Goal: Communication & Community: Share content

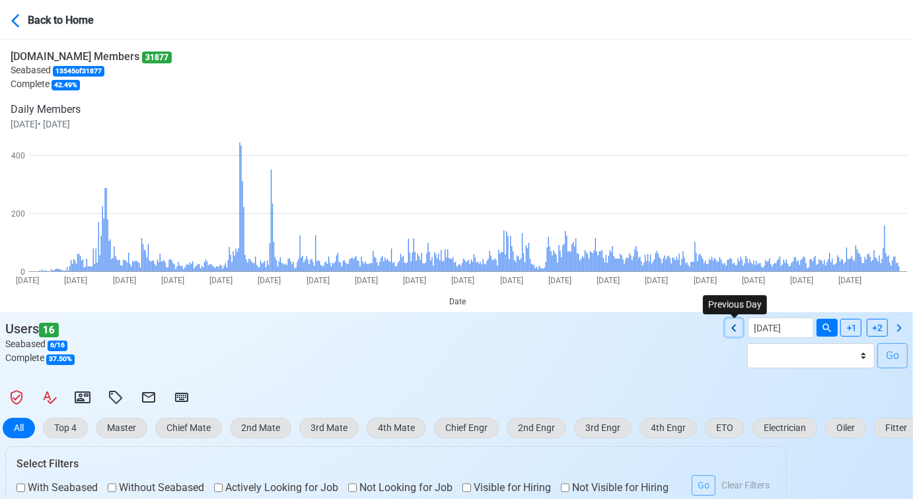
click at [734, 326] on icon at bounding box center [733, 327] width 5 height 7
click at [736, 328] on icon at bounding box center [734, 328] width 16 height 16
type input "[DATE]"
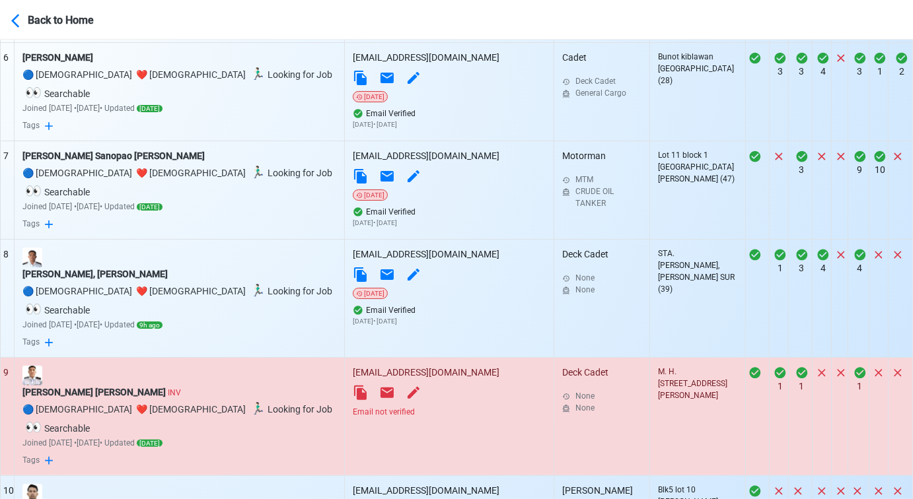
scroll to position [1154, 0]
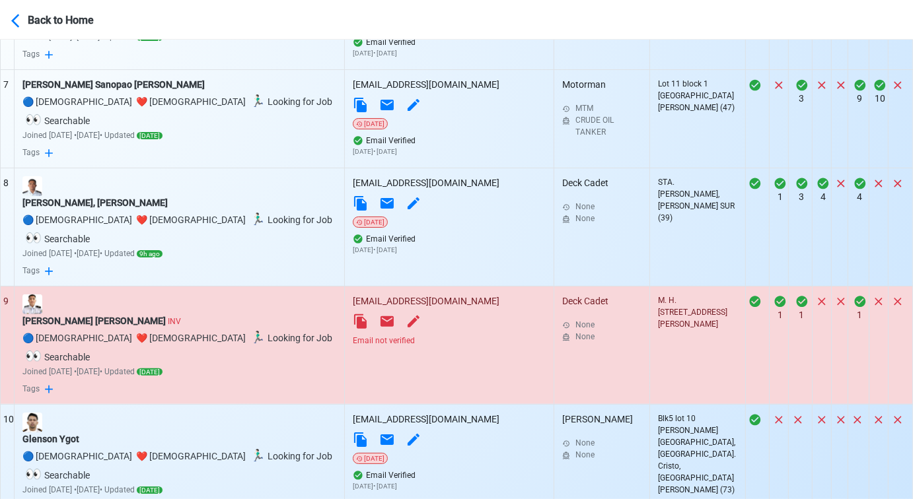
select select "100"
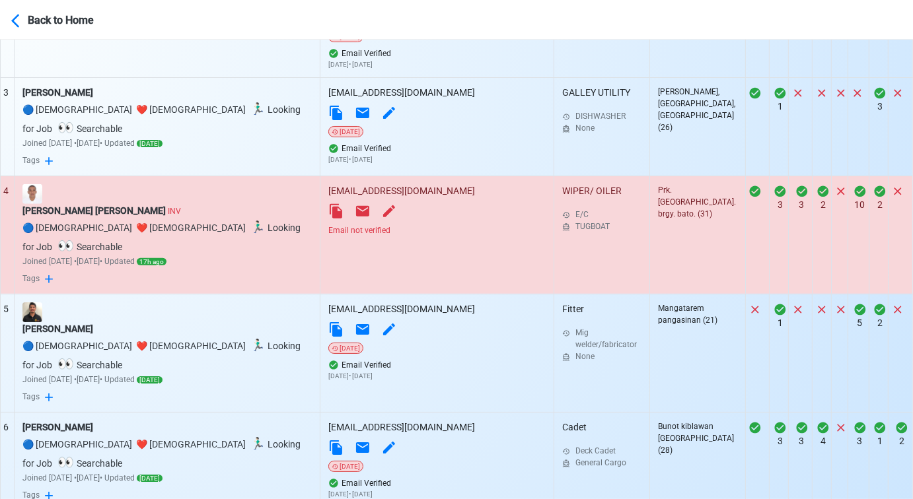
scroll to position [714, 0]
click at [363, 224] on div "Email not verified" at bounding box center [436, 230] width 217 height 12
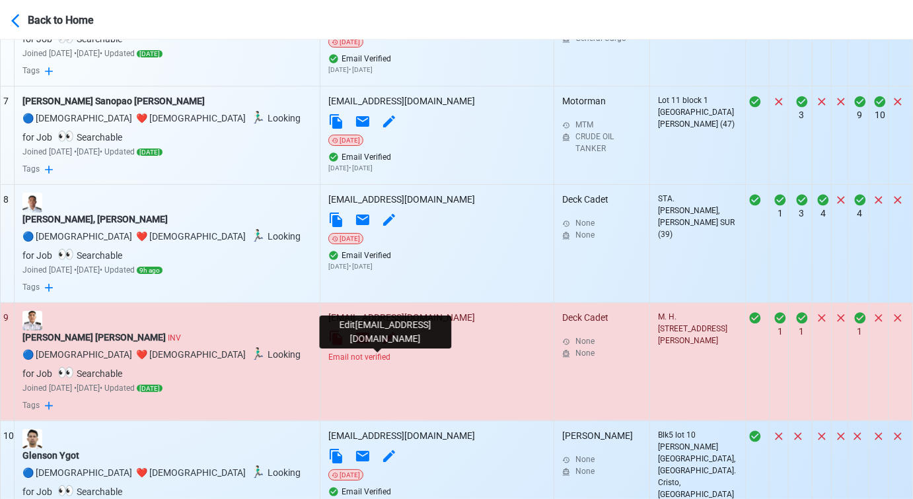
scroll to position [1154, 0]
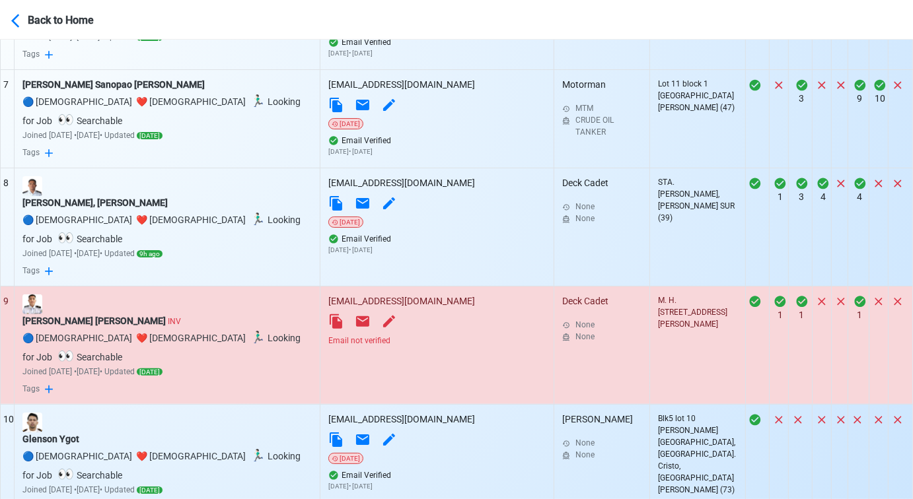
click at [370, 335] on div "Email not verified" at bounding box center [436, 341] width 217 height 12
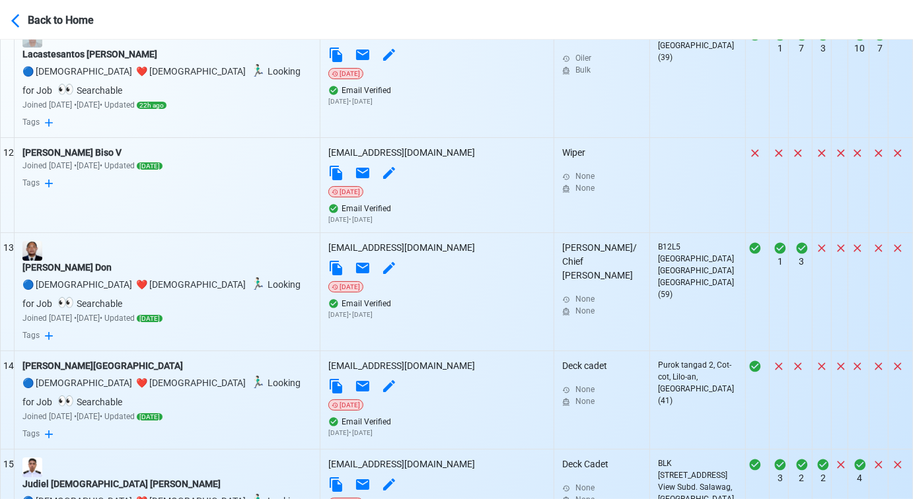
scroll to position [1815, 0]
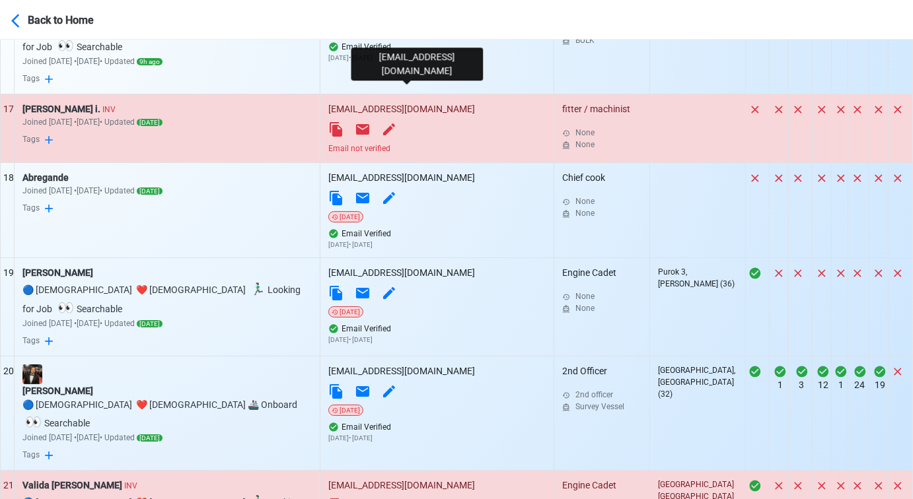
scroll to position [2255, 0]
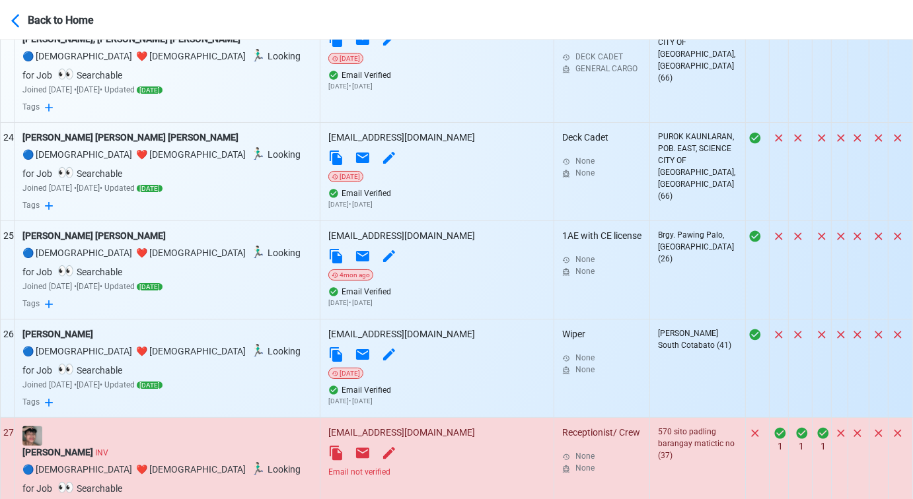
scroll to position [2989, 0]
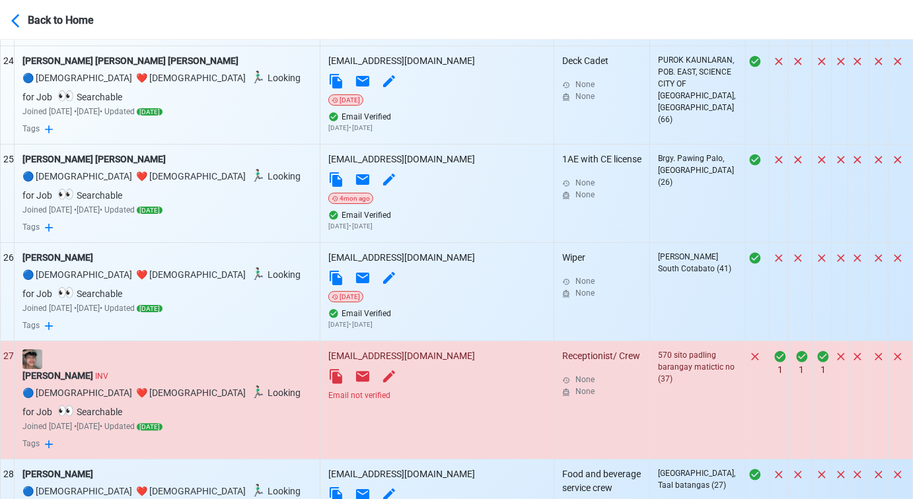
click at [347, 390] on div "Email not verified" at bounding box center [436, 396] width 217 height 12
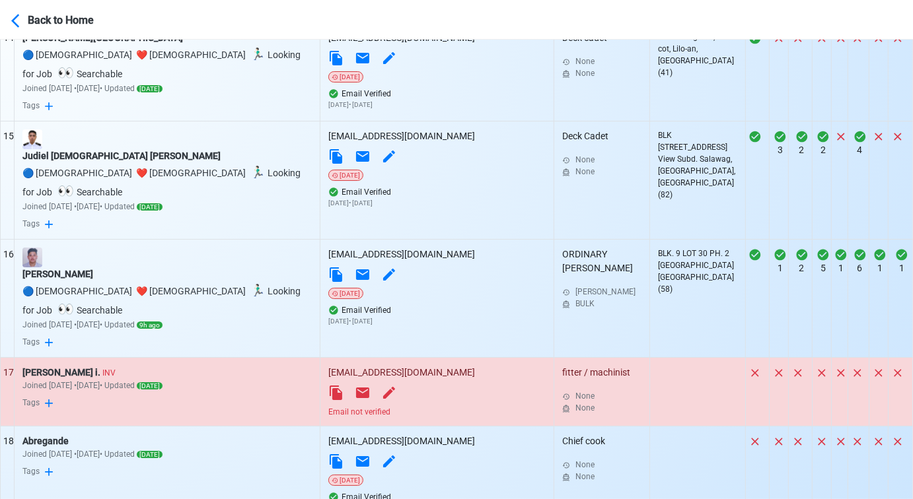
scroll to position [1961, 0]
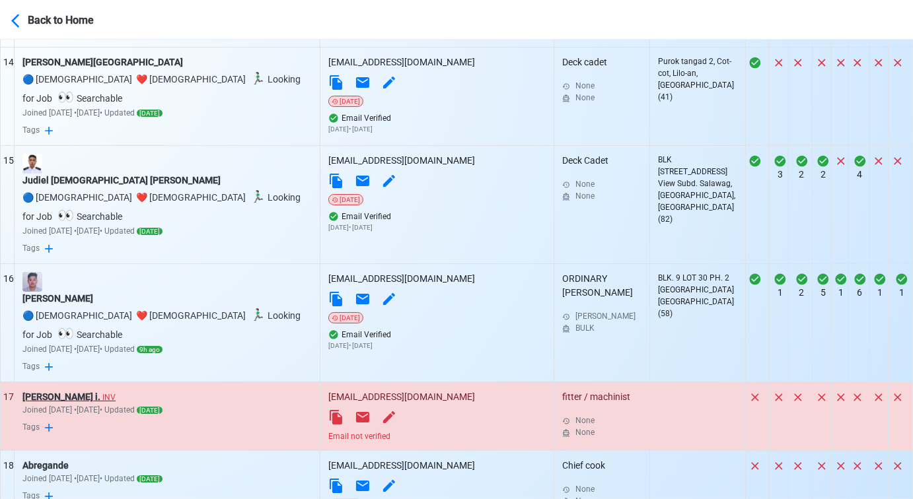
click at [64, 390] on div "Gary Cervas i. INV" at bounding box center [166, 397] width 289 height 14
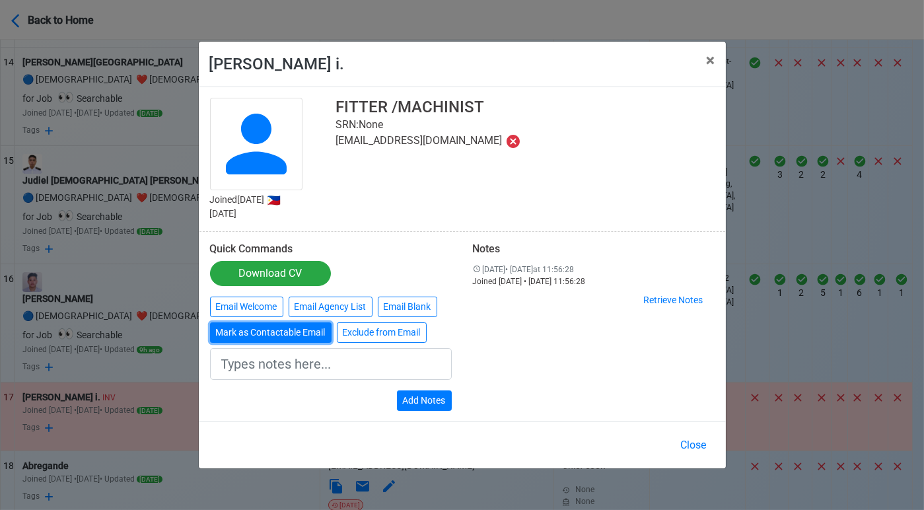
click at [260, 336] on button "Mark as Contactable Email" at bounding box center [271, 332] width 122 height 20
type input "Marked as Contactable email"
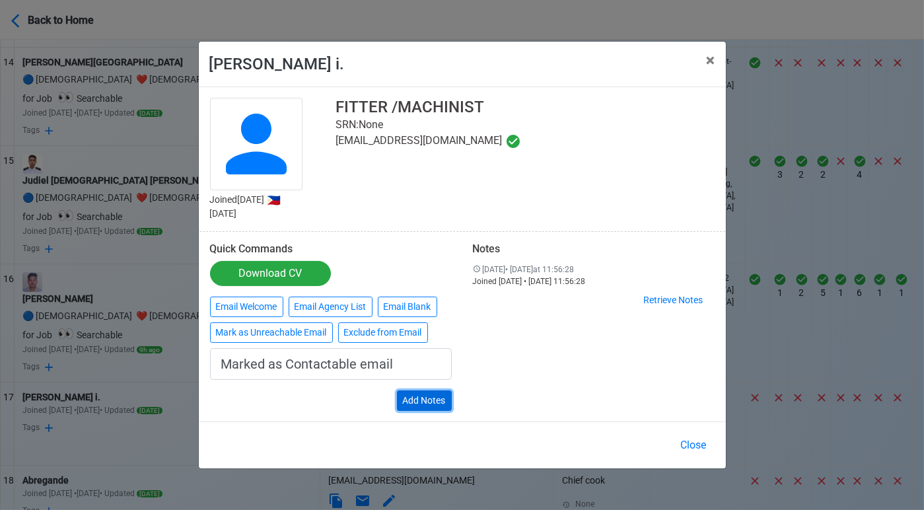
click at [425, 398] on button "Add Notes" at bounding box center [424, 400] width 55 height 20
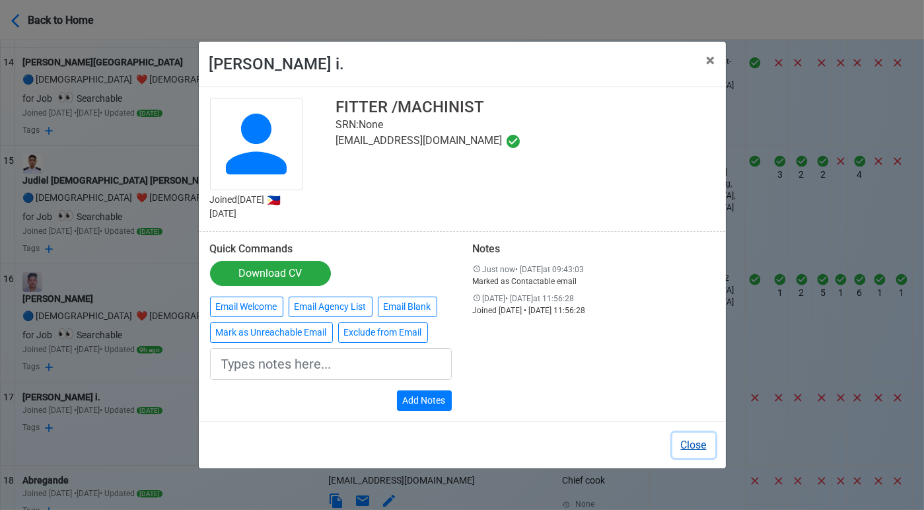
click at [702, 446] on button "Close" at bounding box center [693, 445] width 43 height 25
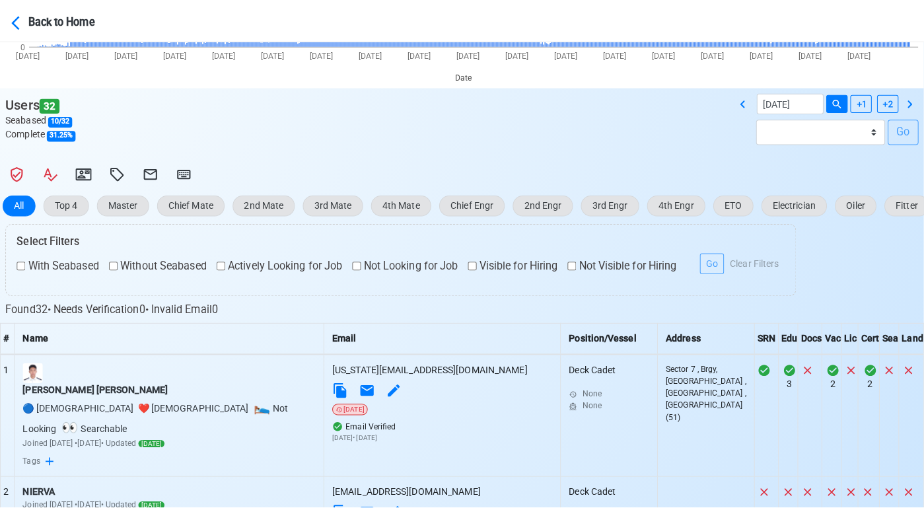
scroll to position [185, 0]
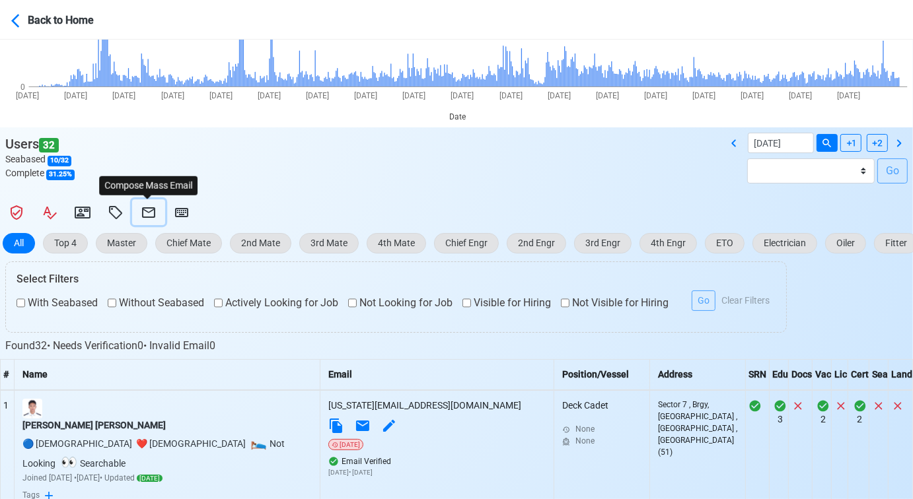
click at [143, 209] on icon at bounding box center [148, 212] width 13 height 11
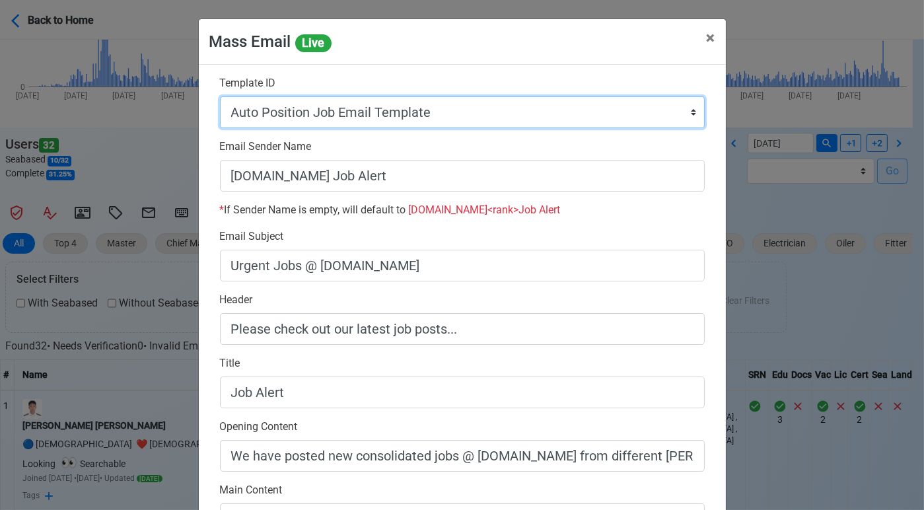
click at [668, 102] on select "Auto Position Job Email Template Incomplete CV Email Template ETO/ETR Job Email…" at bounding box center [462, 112] width 485 height 32
select select "d-0c193ece46b24c5dbce89cdb3e751472"
click at [220, 96] on select "Auto Position Job Email Template Incomplete CV Email Template ETO/ETR Job Email…" at bounding box center [462, 112] width 485 height 32
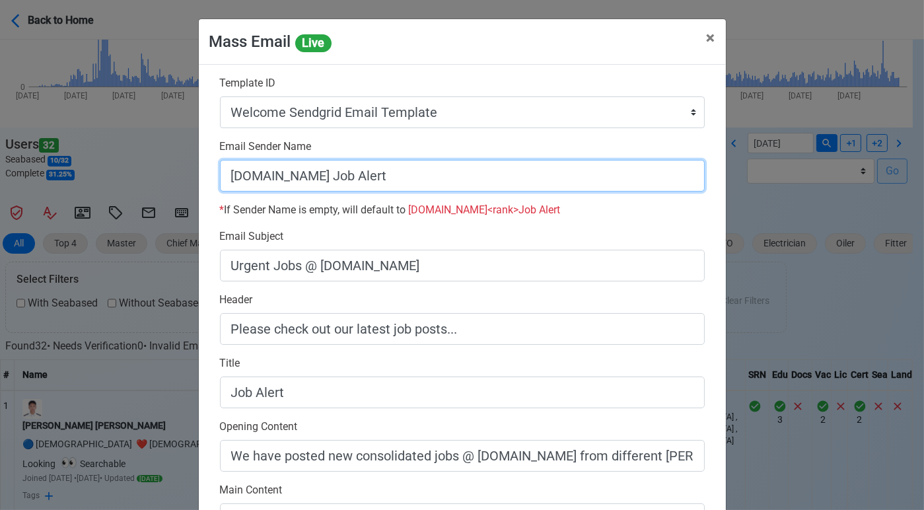
drag, startPoint x: 312, startPoint y: 168, endPoint x: 416, endPoint y: 177, distance: 104.7
click at [416, 177] on input "SeamanBio.PH Job Alert" at bounding box center [462, 176] width 485 height 32
click at [220, 168] on input "[DOMAIN_NAME]" at bounding box center [462, 176] width 485 height 32
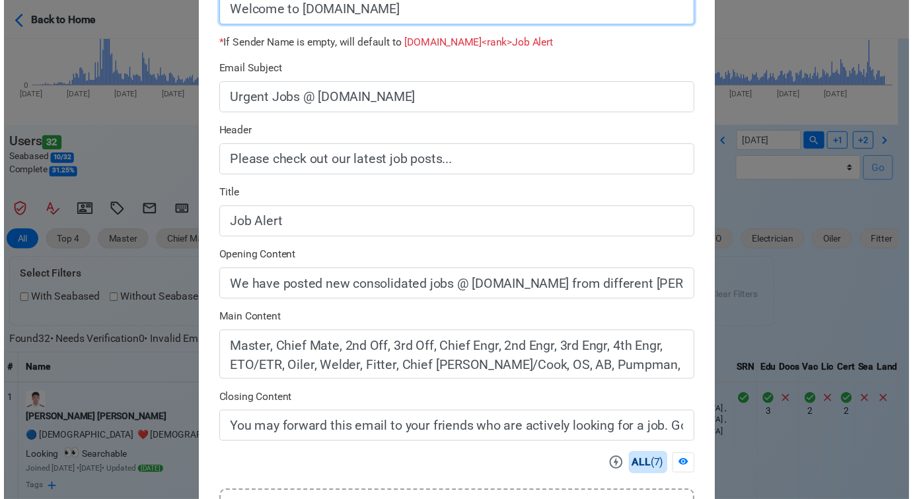
scroll to position [357, 0]
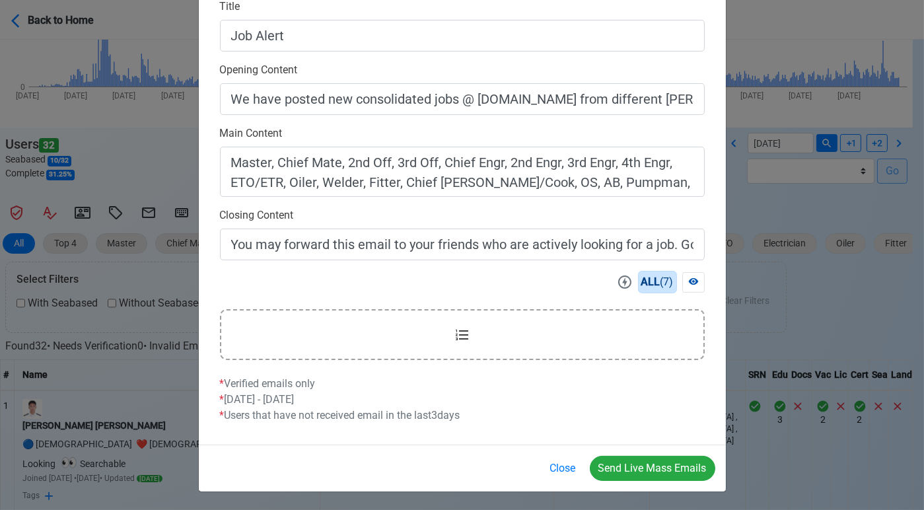
type input "Welcome to SeamanBio.PH"
click at [688, 280] on icon at bounding box center [693, 281] width 10 height 7
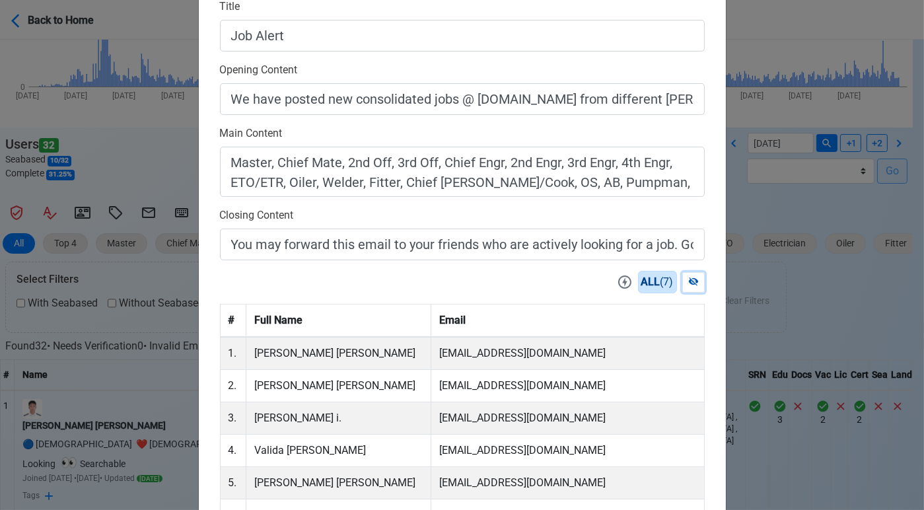
click at [688, 281] on icon at bounding box center [693, 281] width 10 height 9
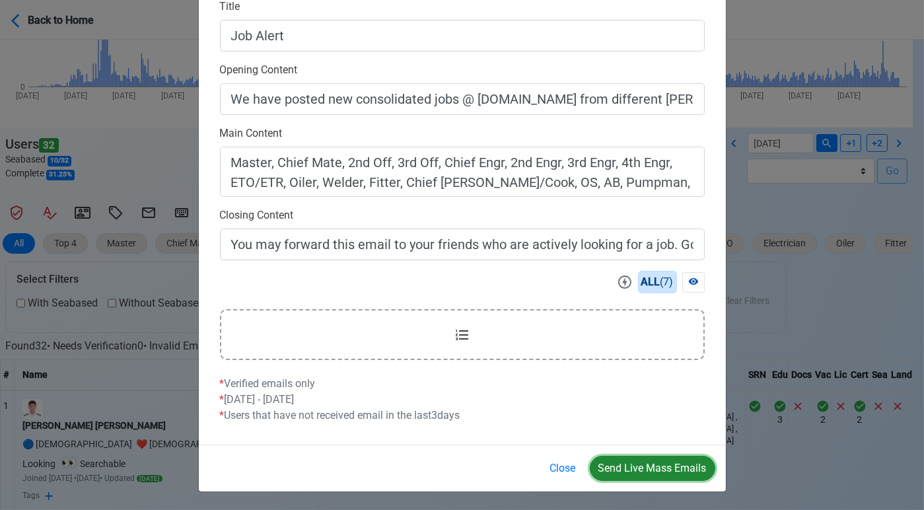
click at [645, 464] on button "Send Live Mass Emails" at bounding box center [652, 468] width 125 height 25
click at [558, 466] on button "Close" at bounding box center [562, 468] width 43 height 25
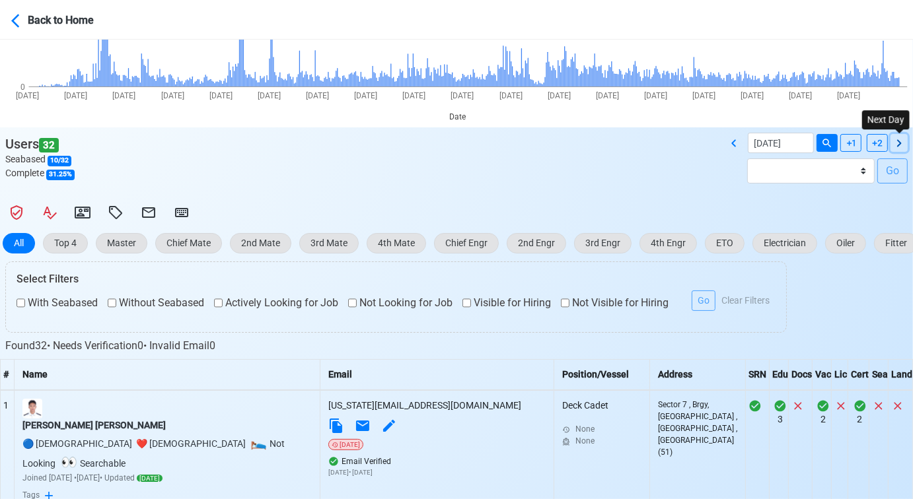
click at [898, 141] on icon at bounding box center [899, 143] width 16 height 16
type input "09/28/2025"
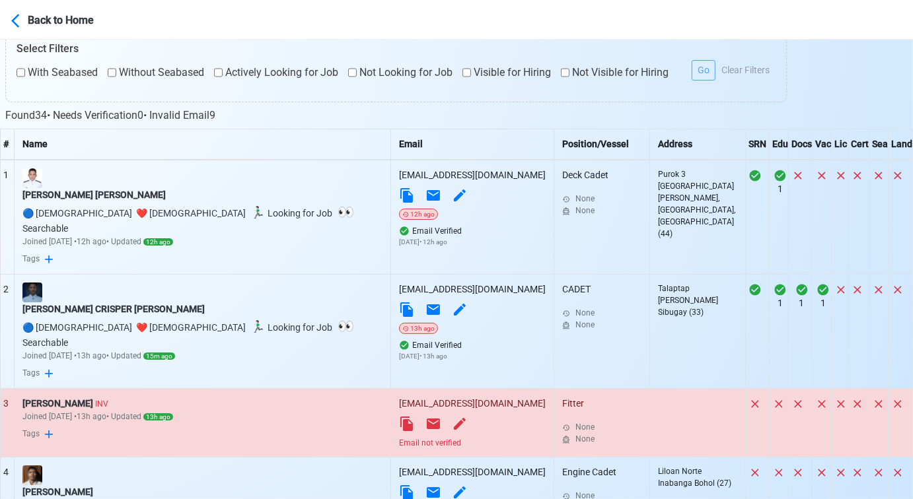
scroll to position [552, 0]
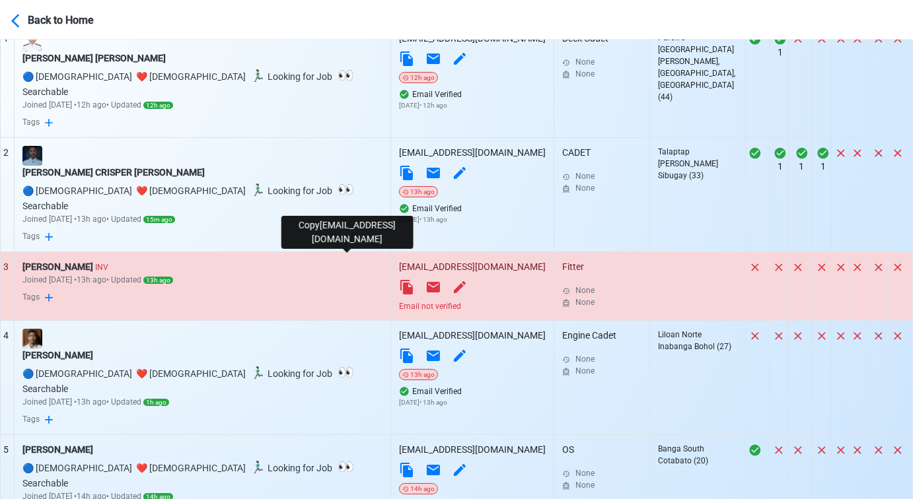
click at [399, 279] on icon at bounding box center [407, 287] width 16 height 16
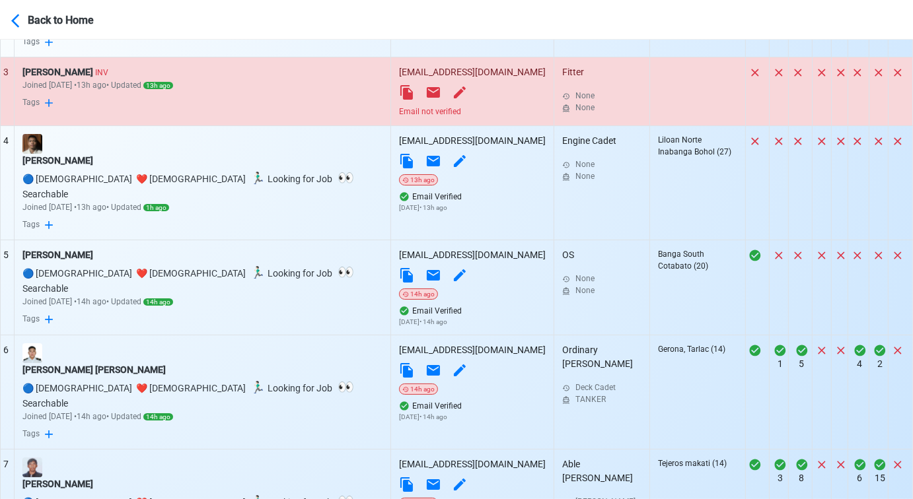
scroll to position [919, 0]
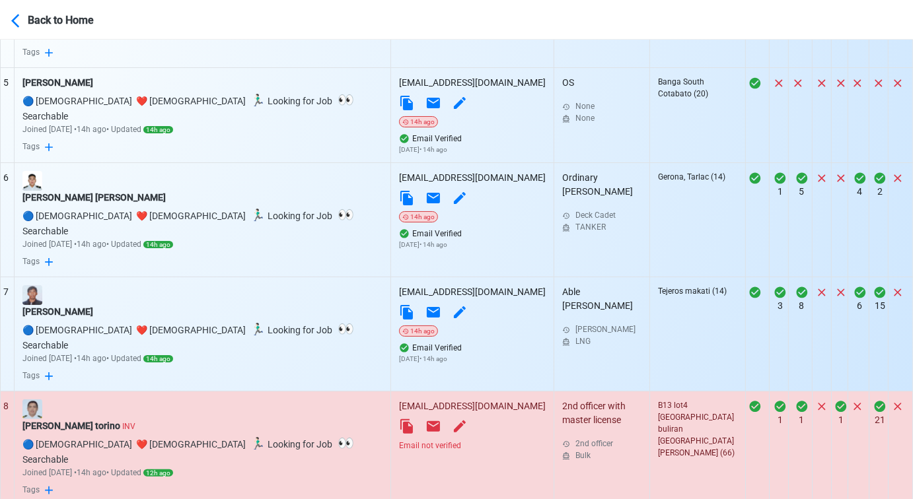
click at [399, 440] on div "Email not verified" at bounding box center [472, 446] width 147 height 12
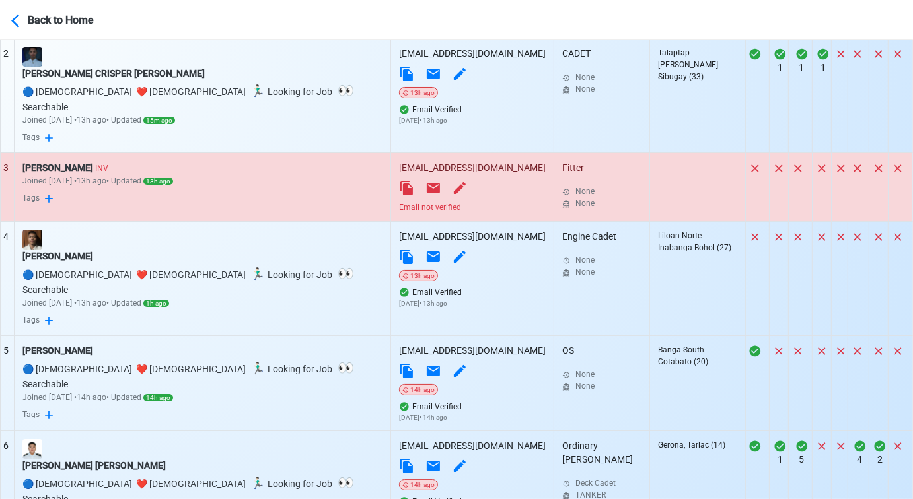
scroll to position [625, 0]
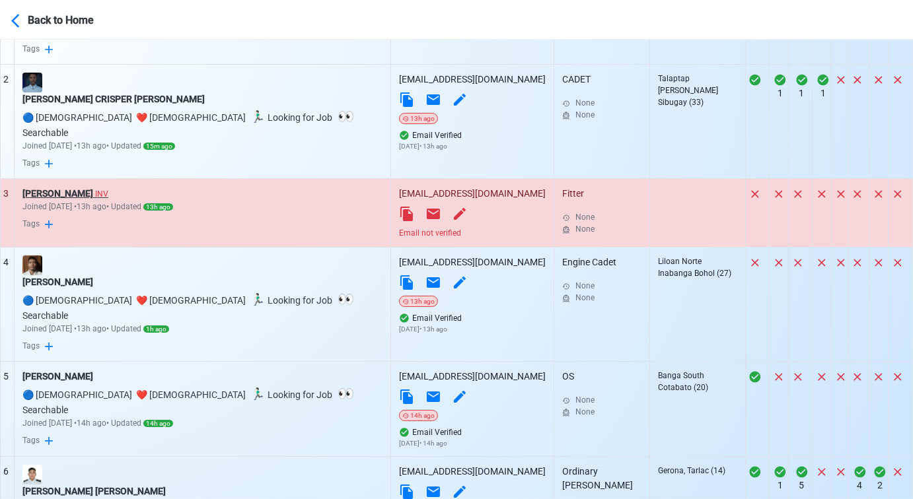
click at [108, 187] on div "Robert lloyd Cabahug INV" at bounding box center [202, 194] width 360 height 14
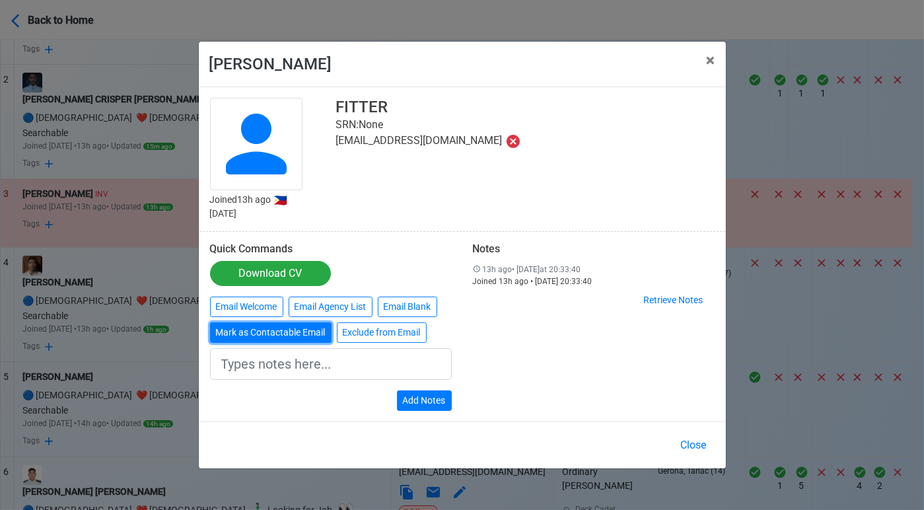
click at [268, 327] on button "Mark as Contactable Email" at bounding box center [271, 332] width 122 height 20
type input "Marked as Contactable email"
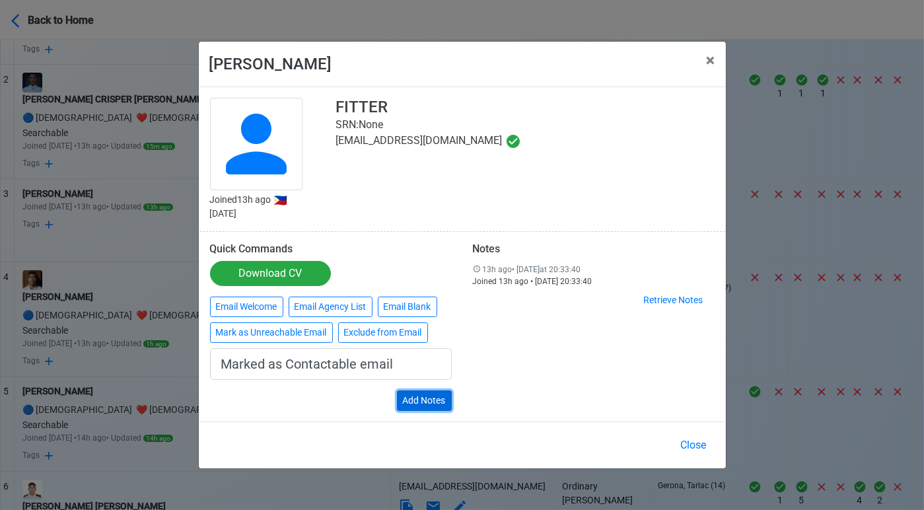
click at [420, 405] on button "Add Notes" at bounding box center [424, 400] width 55 height 20
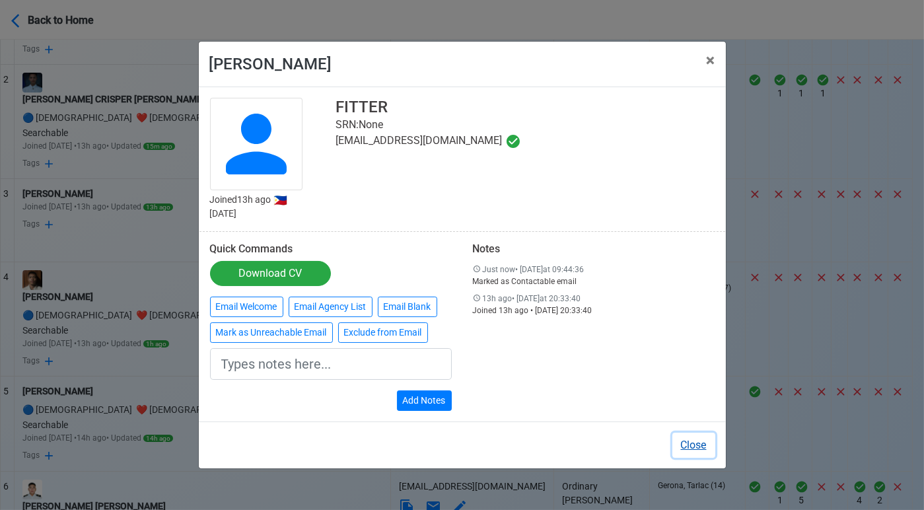
click at [686, 441] on button "Close" at bounding box center [693, 445] width 43 height 25
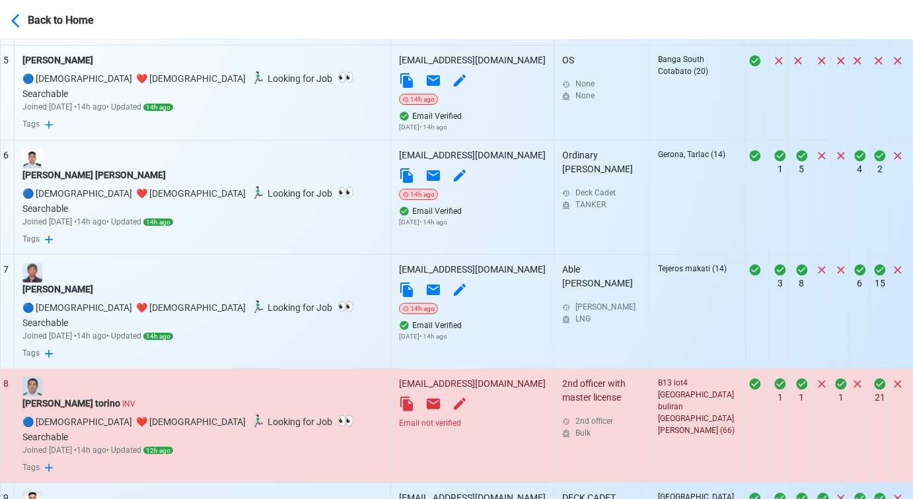
scroll to position [993, 0]
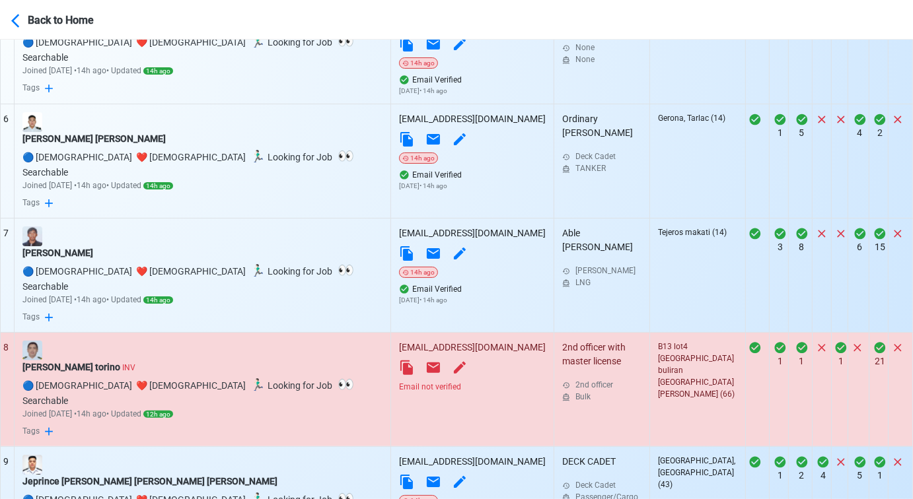
click at [399, 381] on div "Email not verified" at bounding box center [472, 387] width 147 height 12
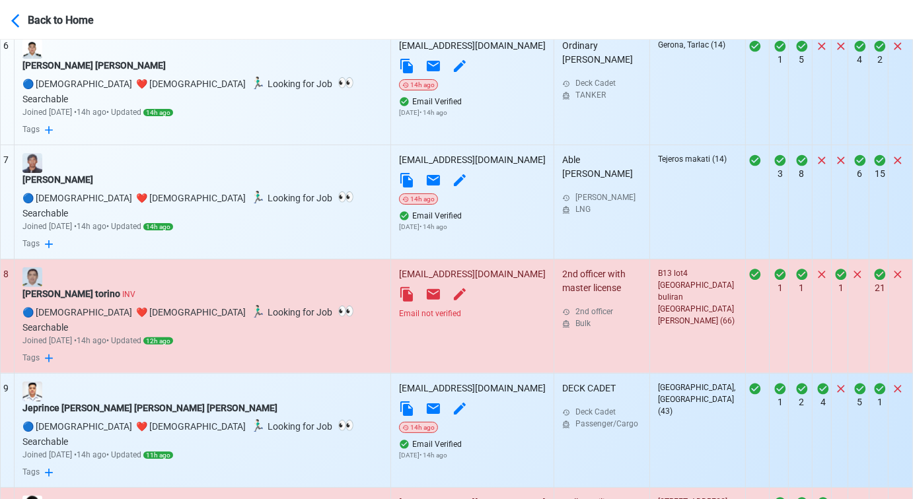
click at [400, 287] on icon at bounding box center [406, 294] width 13 height 15
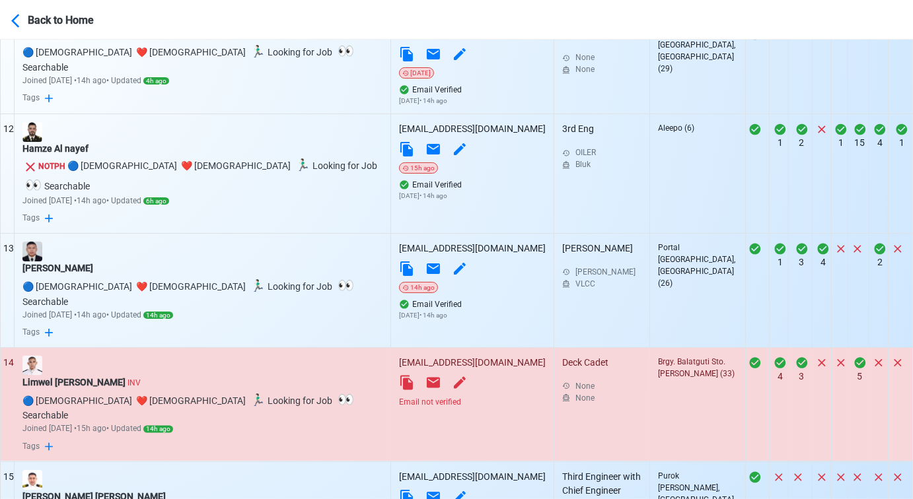
scroll to position [1653, 0]
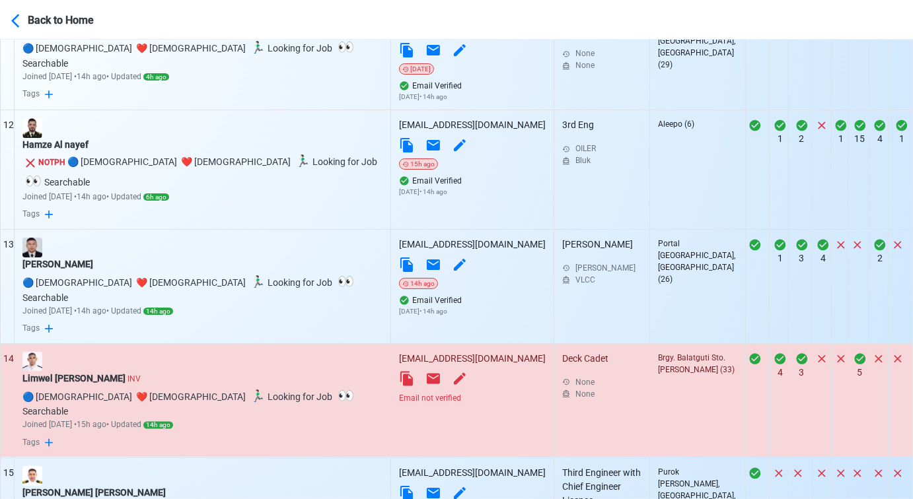
click at [399, 392] on div "Email not verified" at bounding box center [472, 398] width 147 height 12
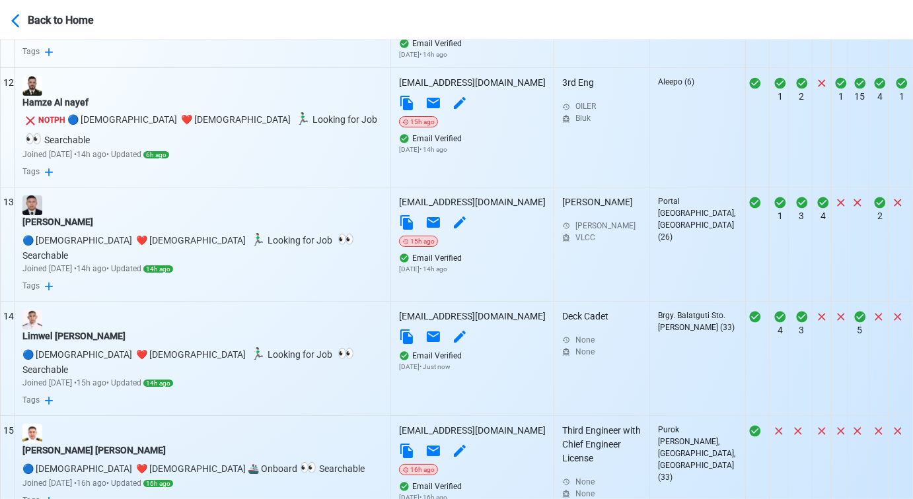
scroll to position [1580, 0]
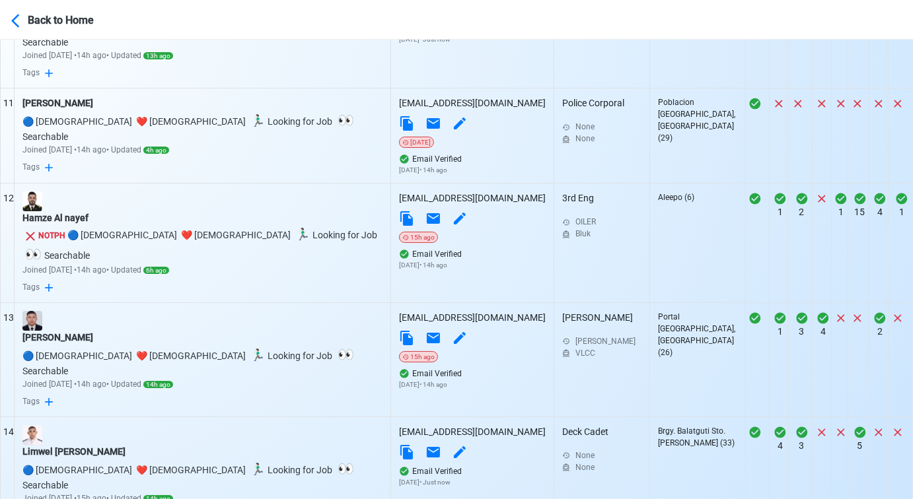
click at [52, 192] on div at bounding box center [202, 202] width 360 height 20
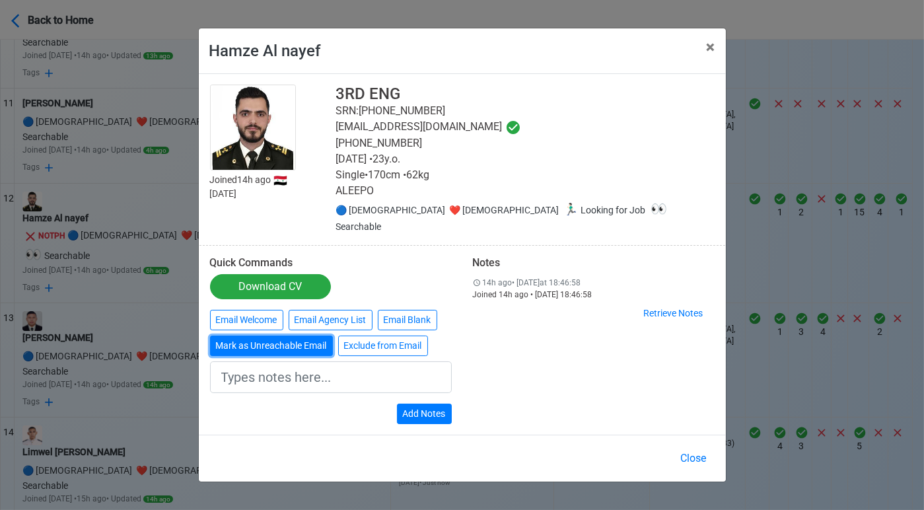
click at [299, 339] on button "Mark as Unreachable Email" at bounding box center [271, 345] width 123 height 20
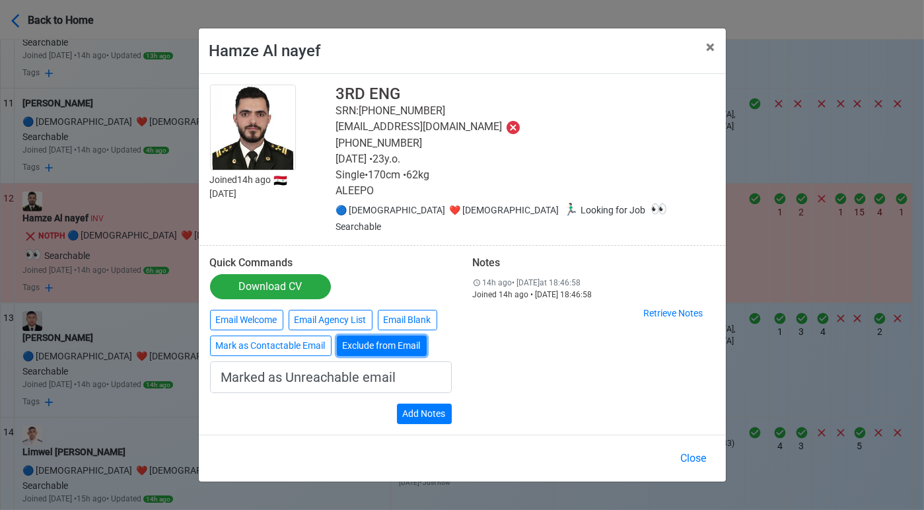
click at [379, 339] on button "Exclude from Email" at bounding box center [382, 345] width 90 height 20
type input "Exclude from Email"
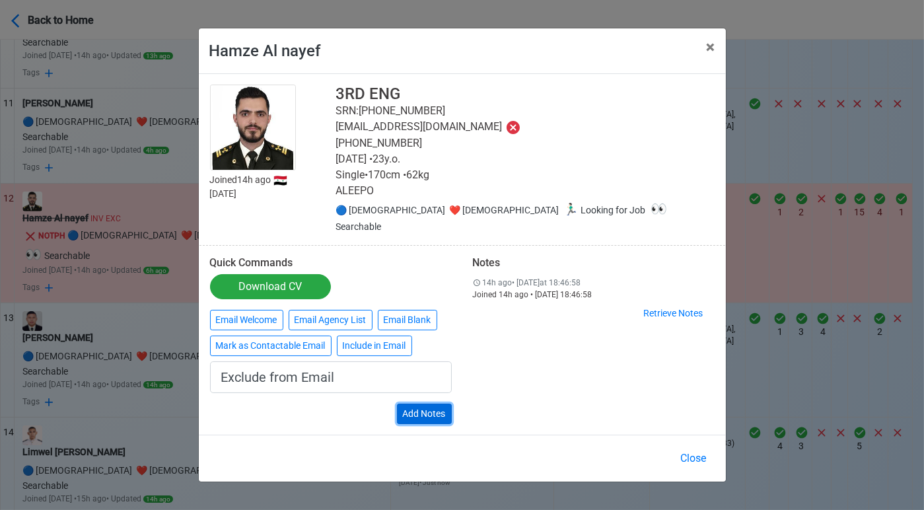
click at [427, 405] on button "Add Notes" at bounding box center [424, 413] width 55 height 20
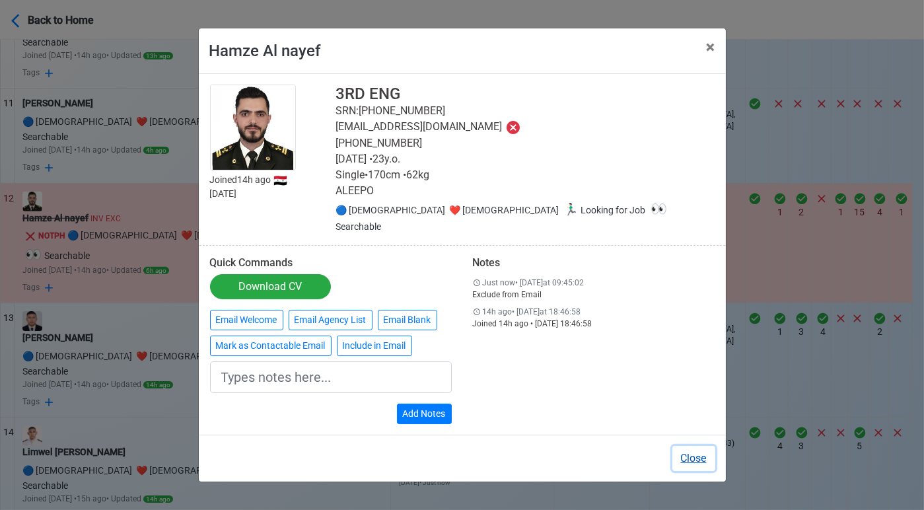
click at [699, 448] on button "Close" at bounding box center [693, 458] width 43 height 25
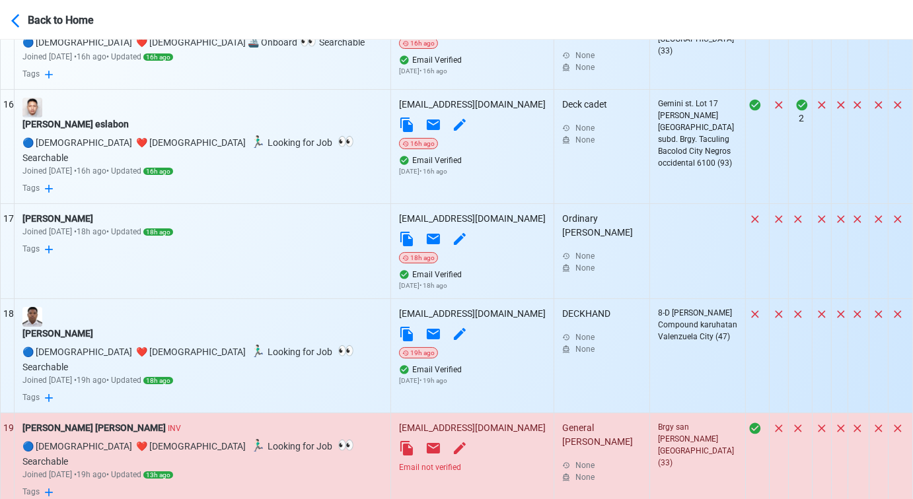
scroll to position [2166, 0]
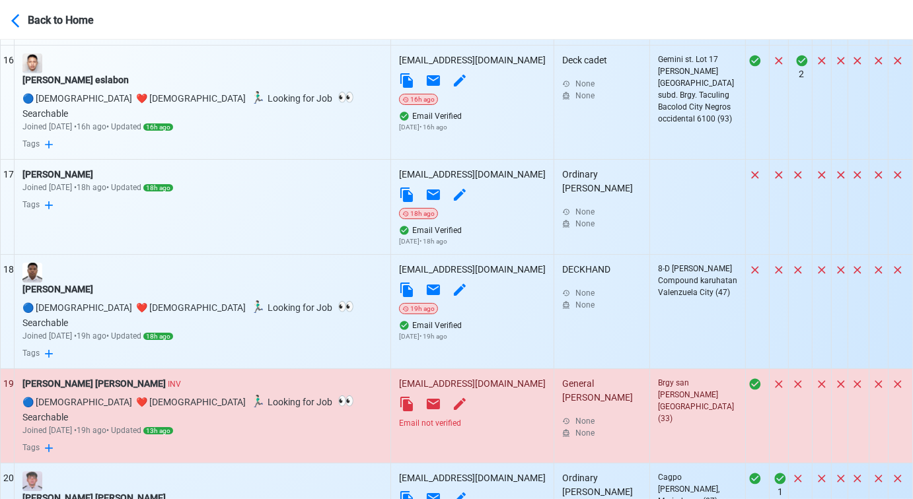
click at [399, 417] on div "Email not verified" at bounding box center [472, 423] width 147 height 12
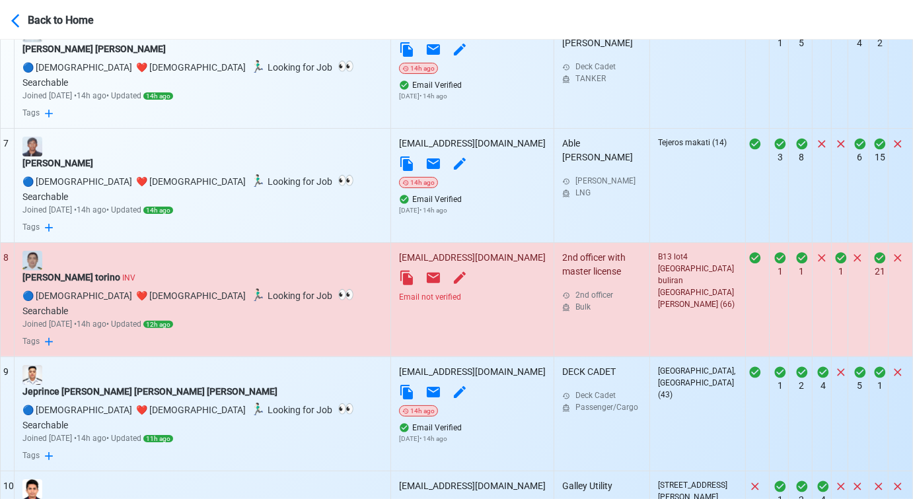
scroll to position [1066, 0]
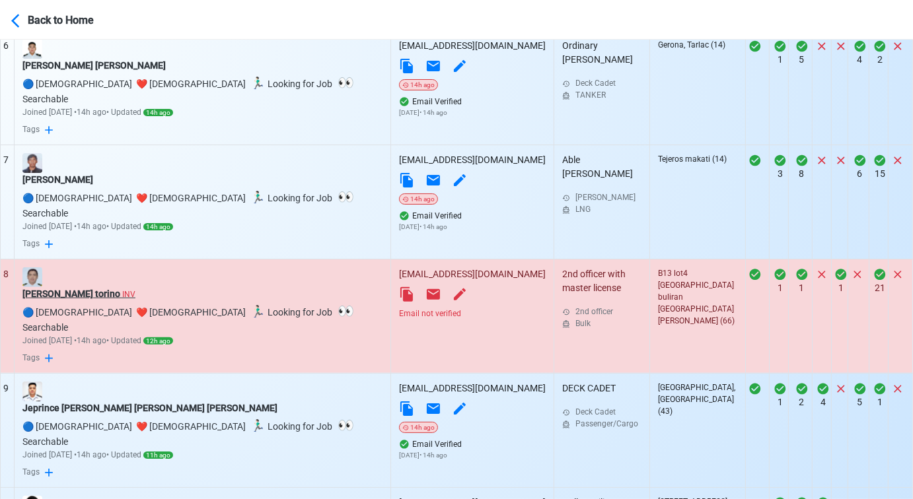
click at [71, 287] on div "Florentino torino INV" at bounding box center [202, 294] width 360 height 14
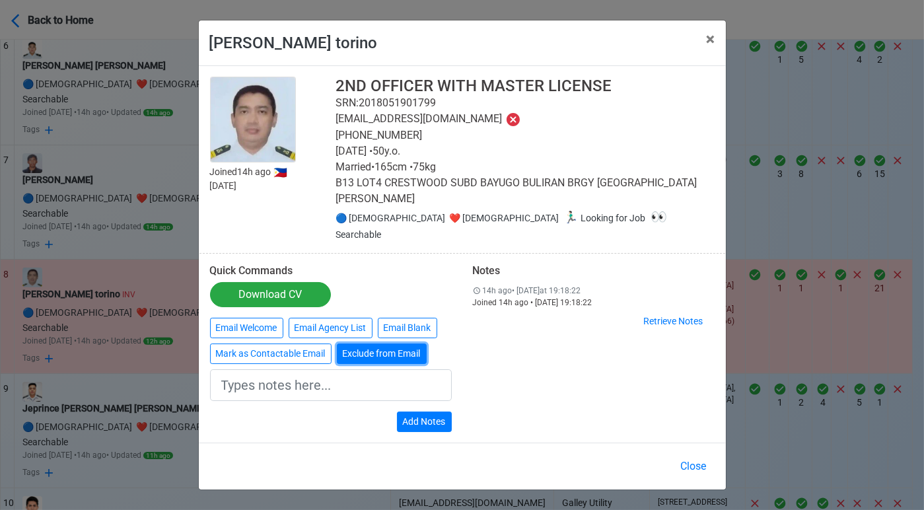
click at [363, 343] on button "Exclude from Email" at bounding box center [382, 353] width 90 height 20
type input "Exclude from Email"
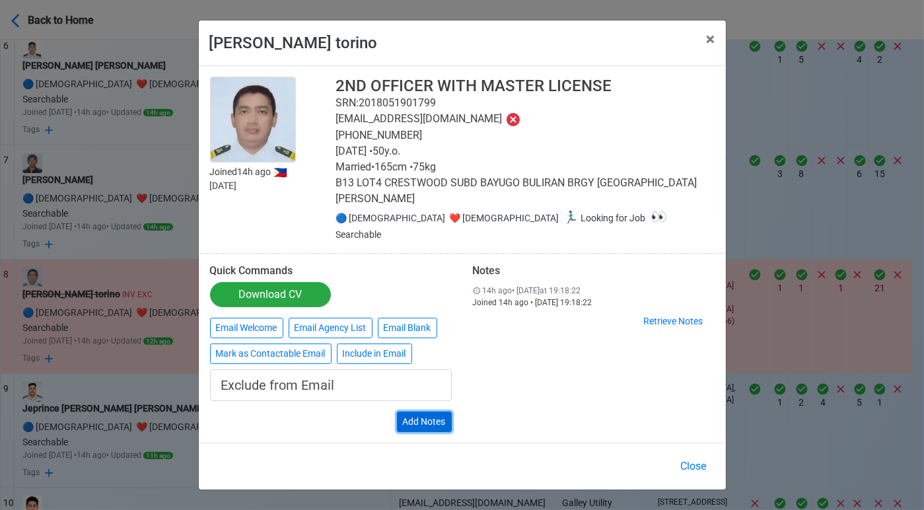
click at [438, 411] on button "Add Notes" at bounding box center [424, 421] width 55 height 20
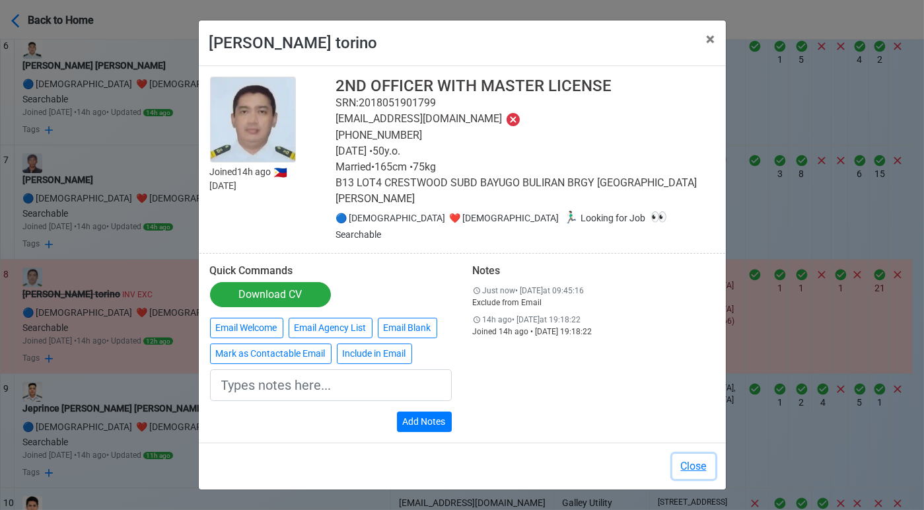
drag, startPoint x: 689, startPoint y: 449, endPoint x: 641, endPoint y: 427, distance: 52.6
click at [688, 454] on button "Close" at bounding box center [693, 466] width 43 height 25
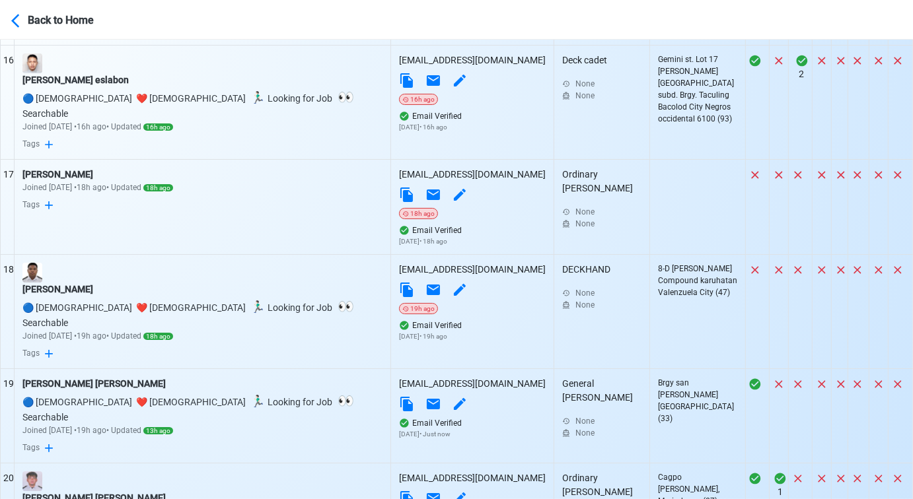
scroll to position [2387, 0]
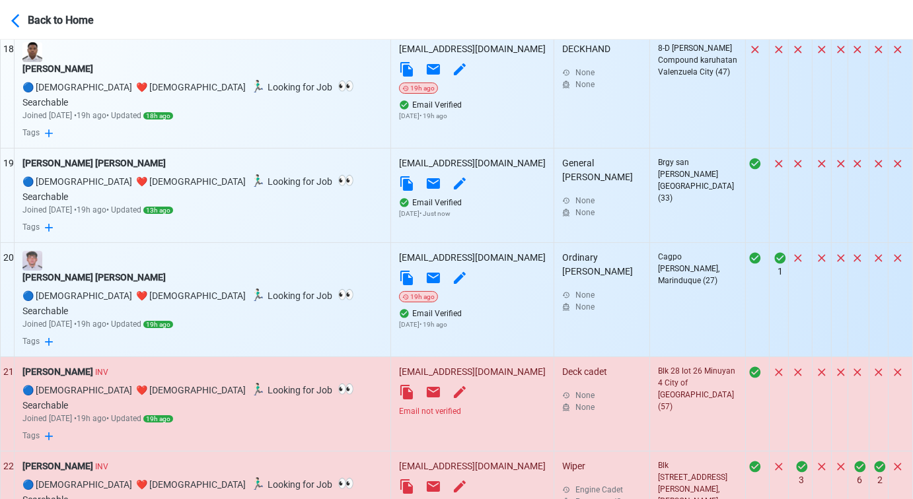
click at [399, 405] on div "Email not verified" at bounding box center [472, 411] width 147 height 12
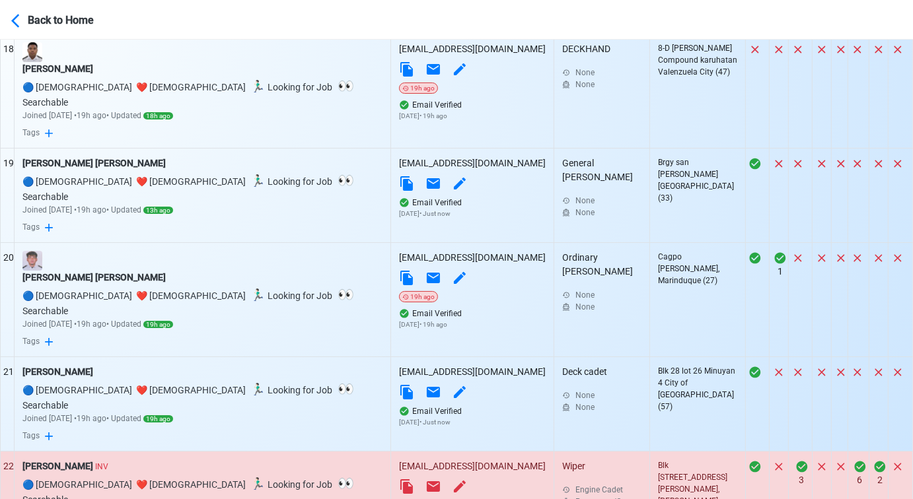
click at [399, 500] on div "Email not verified" at bounding box center [472, 506] width 147 height 12
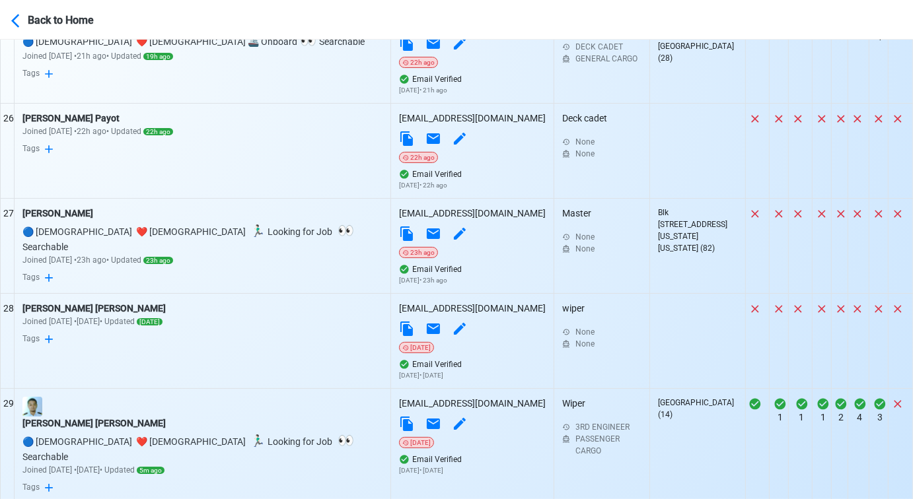
scroll to position [3120, 0]
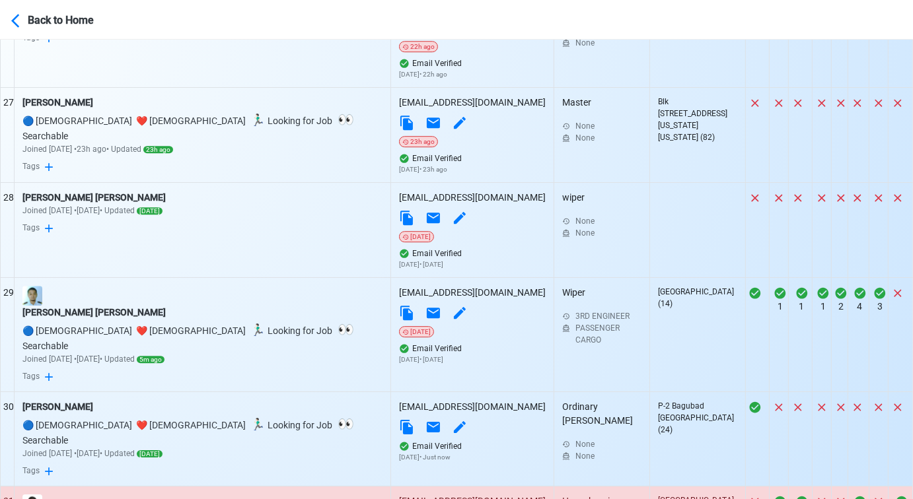
scroll to position [3267, 0]
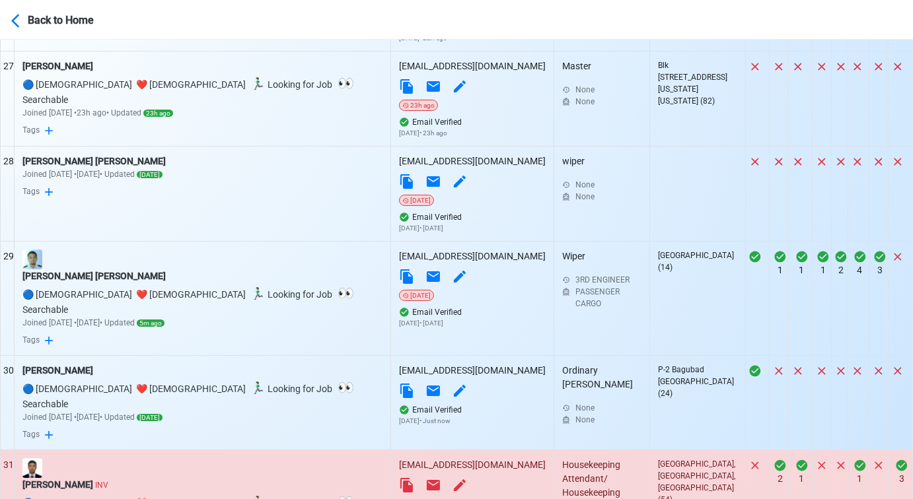
click at [391, 450] on td "joeylazala@gmail.com Email not verified" at bounding box center [472, 507] width 163 height 114
click at [399, 499] on div "Email not verified" at bounding box center [472, 505] width 147 height 12
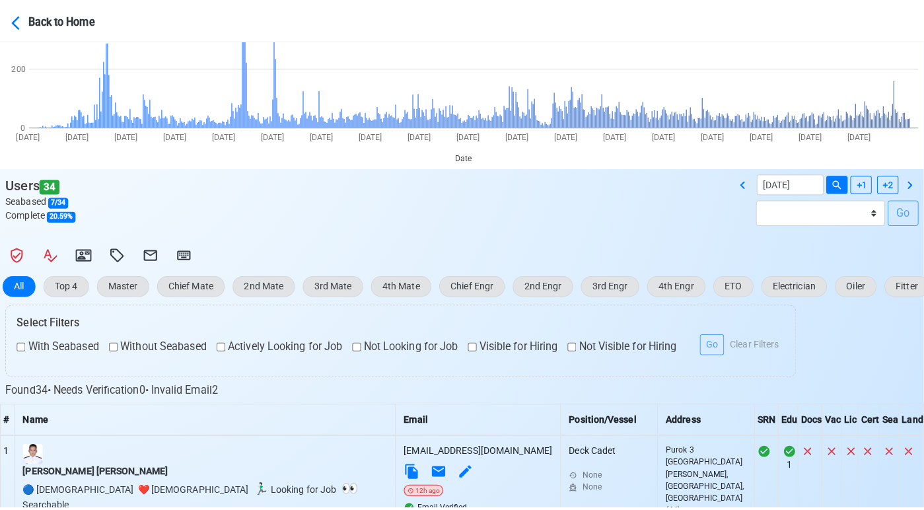
scroll to position [147, 0]
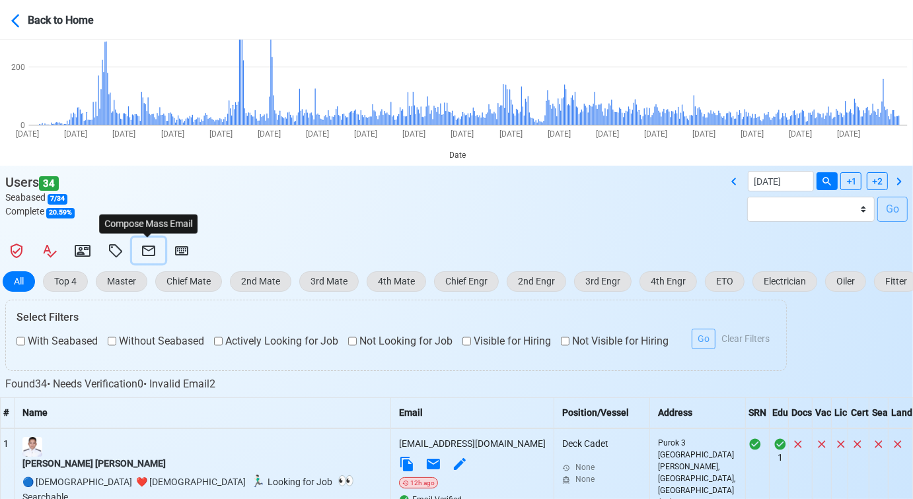
click at [145, 245] on icon at bounding box center [149, 251] width 16 height 16
select select "d-0c193ece46b24c5dbce89cdb3e751472"
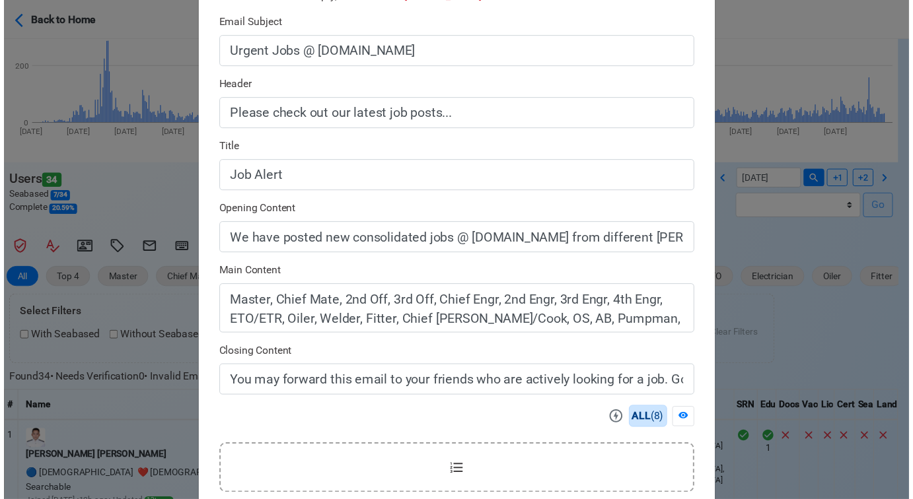
scroll to position [357, 0]
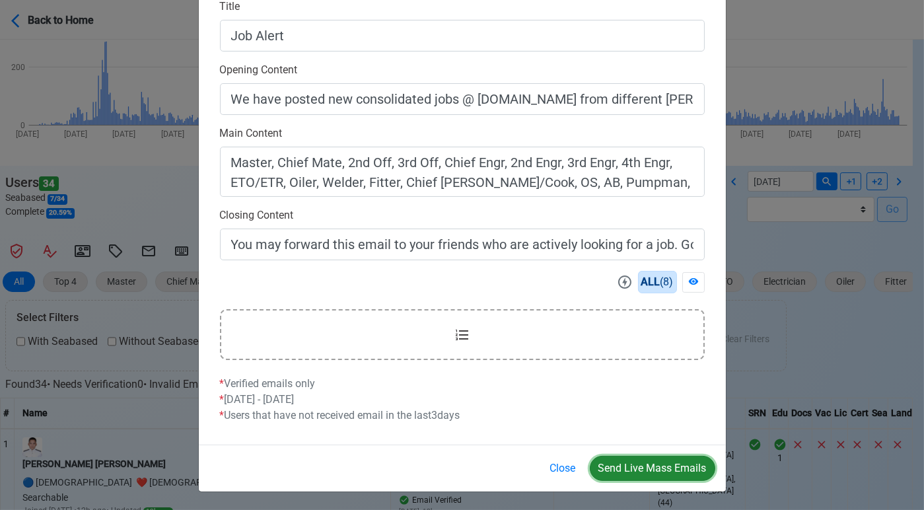
click at [650, 464] on button "Send Live Mass Emails" at bounding box center [652, 468] width 125 height 25
click at [557, 463] on button "Close" at bounding box center [562, 468] width 43 height 25
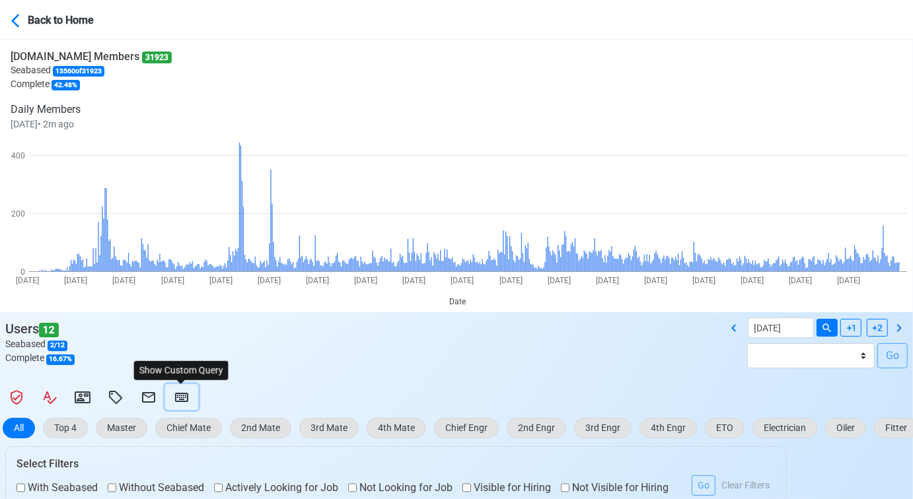
click at [188, 397] on icon at bounding box center [182, 398] width 16 height 16
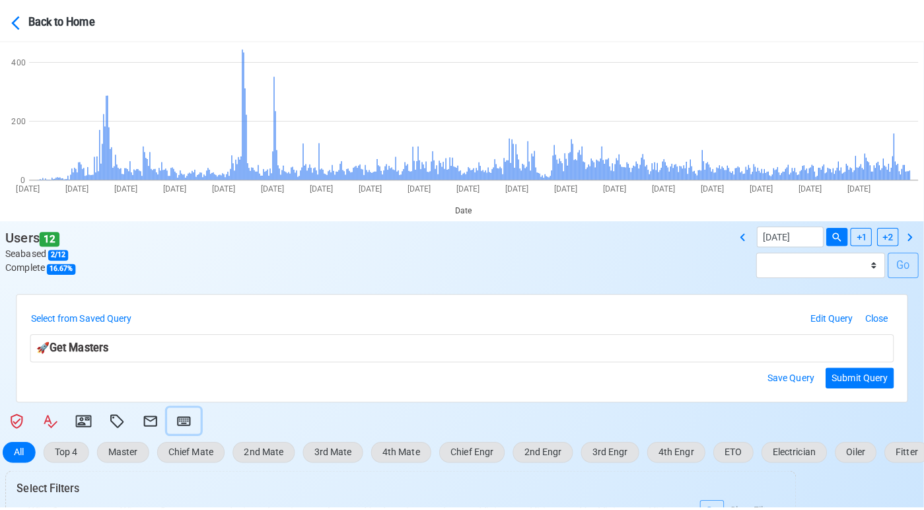
scroll to position [293, 0]
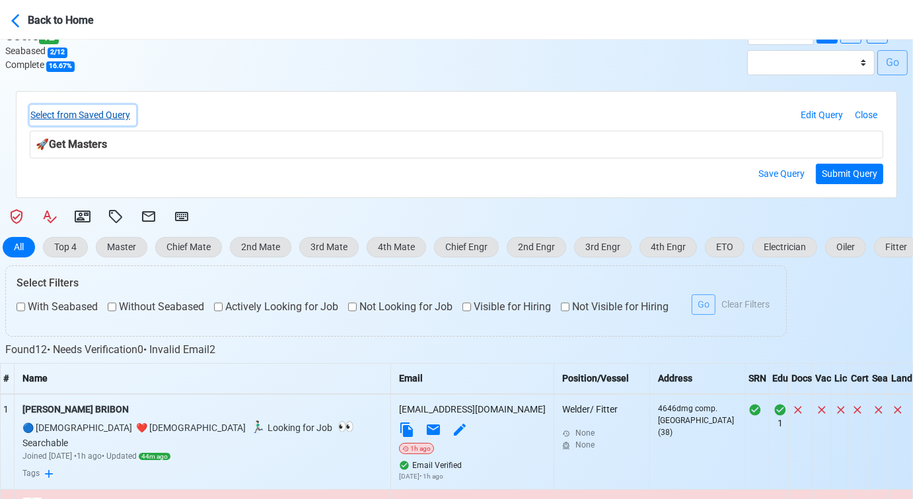
click at [110, 111] on button "Select from Saved Query" at bounding box center [83, 115] width 106 height 20
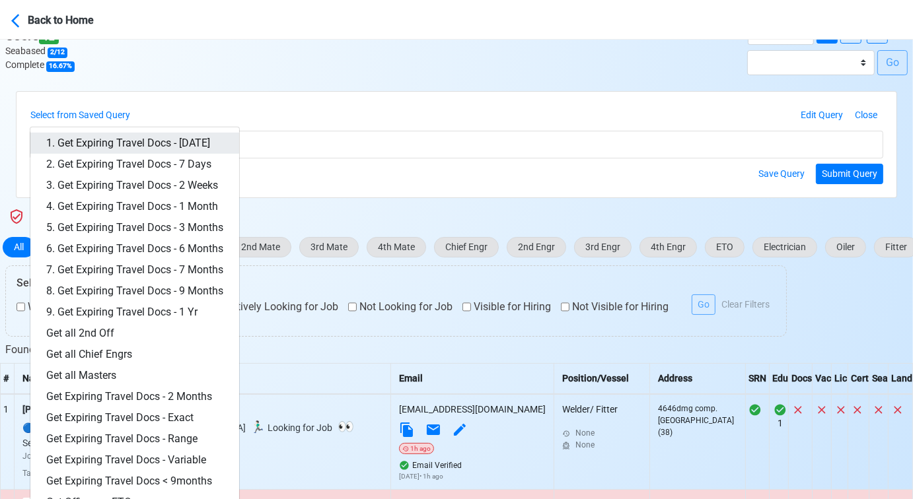
click at [149, 138] on link "1. Get Expiring Travel Docs - [DATE]" at bounding box center [134, 143] width 209 height 21
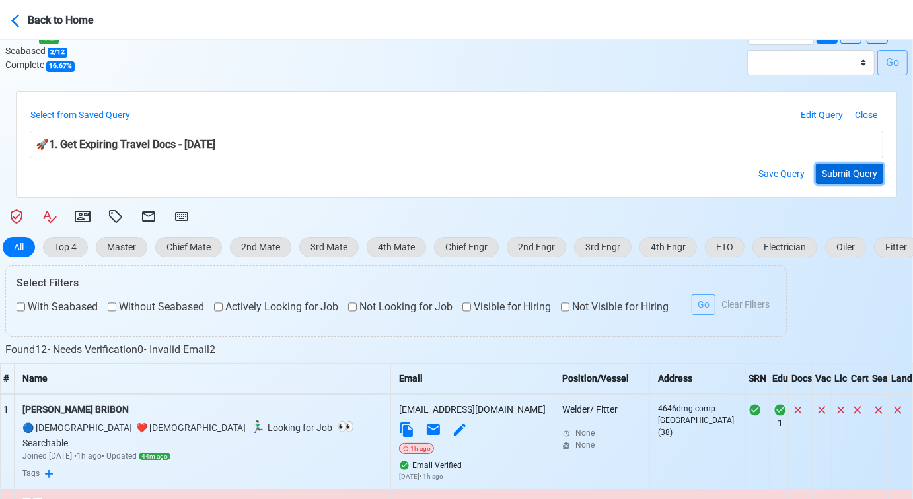
click at [845, 172] on button "Submit Query" at bounding box center [849, 174] width 67 height 20
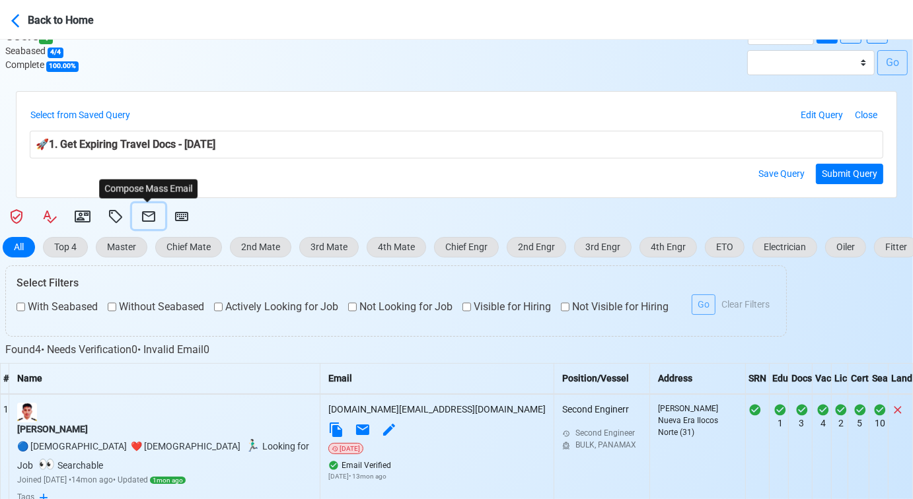
click at [143, 215] on icon at bounding box center [148, 216] width 13 height 11
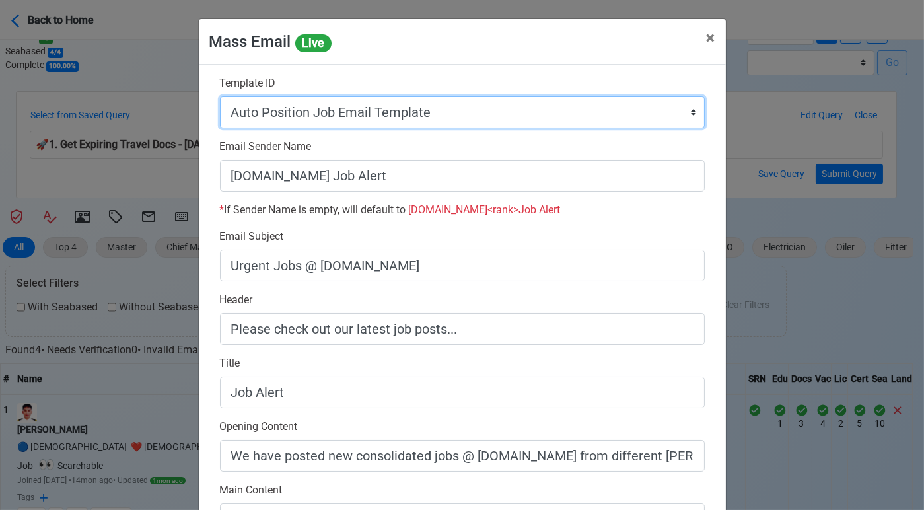
click at [528, 112] on select "Auto Position Job Email Template Incomplete CV Email Template ETO/ETR Job Email…" at bounding box center [462, 112] width 485 height 32
select select "d-3e71907ffd064a39999872a824aaf79a"
click at [220, 96] on select "Auto Position Job Email Template Incomplete CV Email Template ETO/ETR Job Email…" at bounding box center [462, 112] width 485 height 32
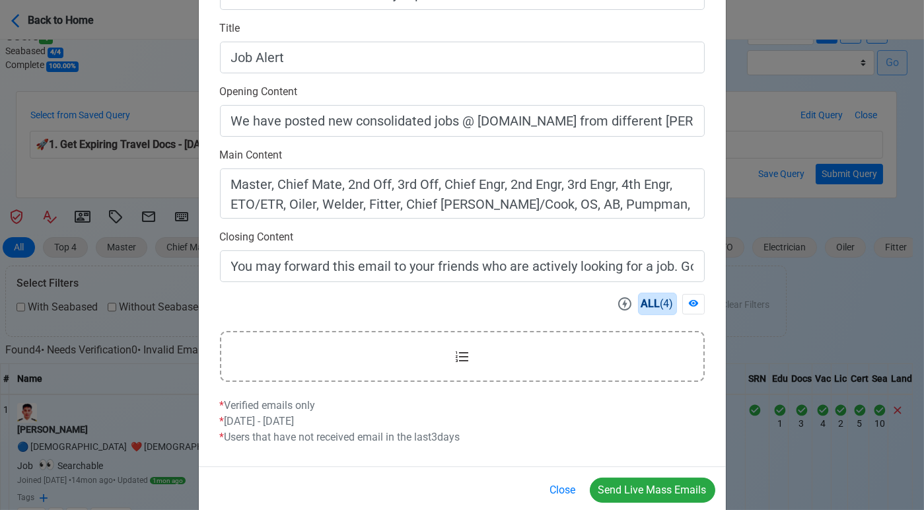
scroll to position [357, 0]
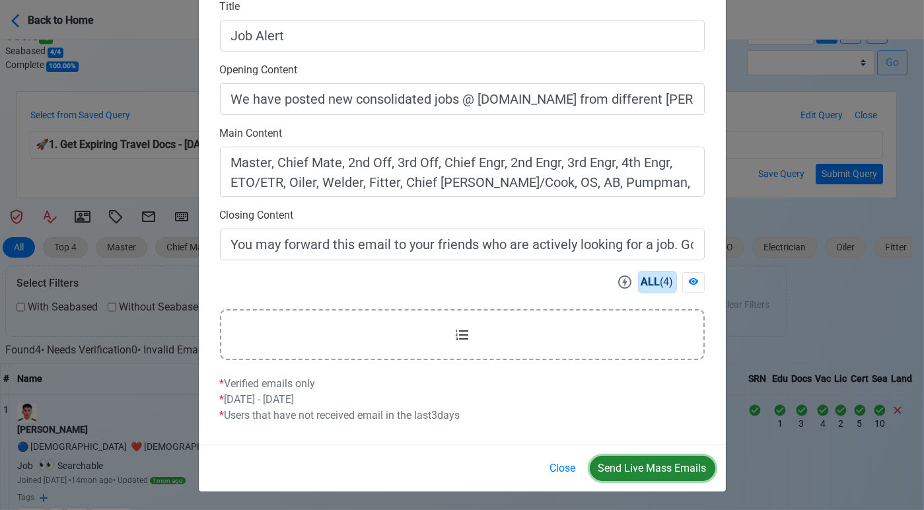
click at [644, 462] on button "Send Live Mass Emails" at bounding box center [652, 468] width 125 height 25
click at [573, 467] on button "Close" at bounding box center [562, 468] width 43 height 25
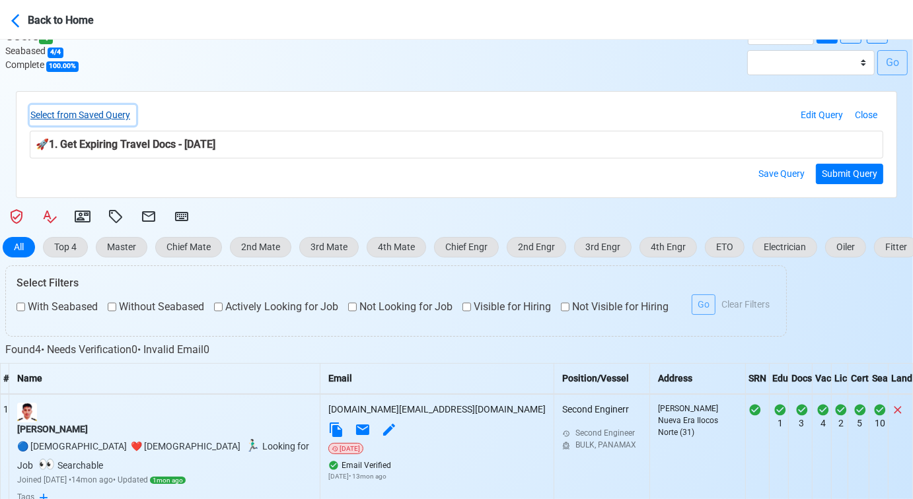
click at [116, 115] on button "Select from Saved Query" at bounding box center [83, 115] width 106 height 20
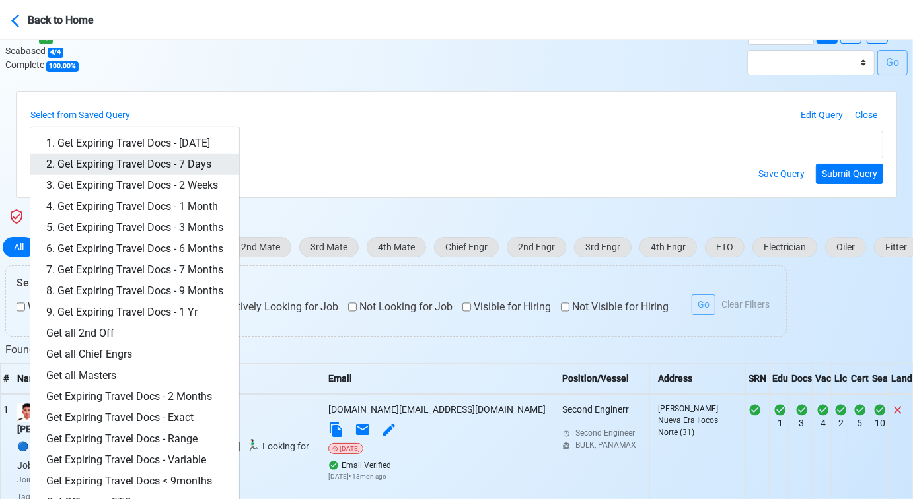
click at [133, 159] on link "2. Get Expiring Travel Docs - 7 Days" at bounding box center [134, 164] width 209 height 21
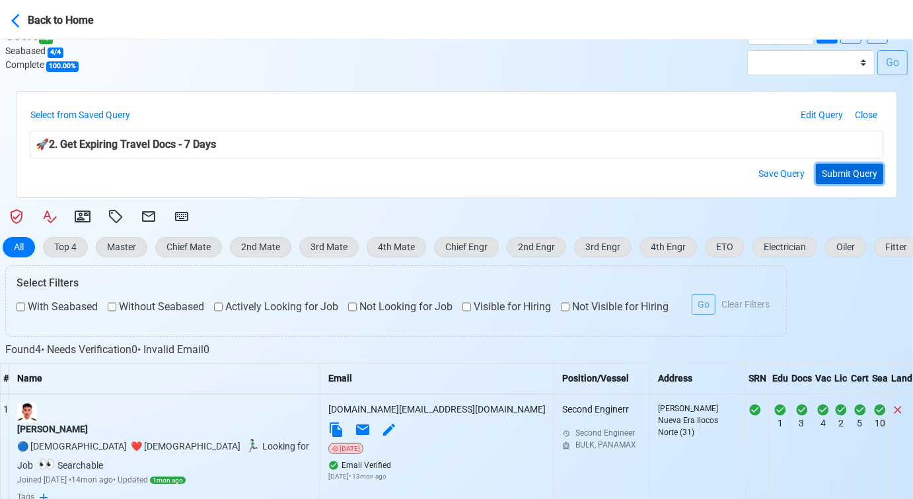
click at [835, 172] on button "Submit Query" at bounding box center [849, 174] width 67 height 20
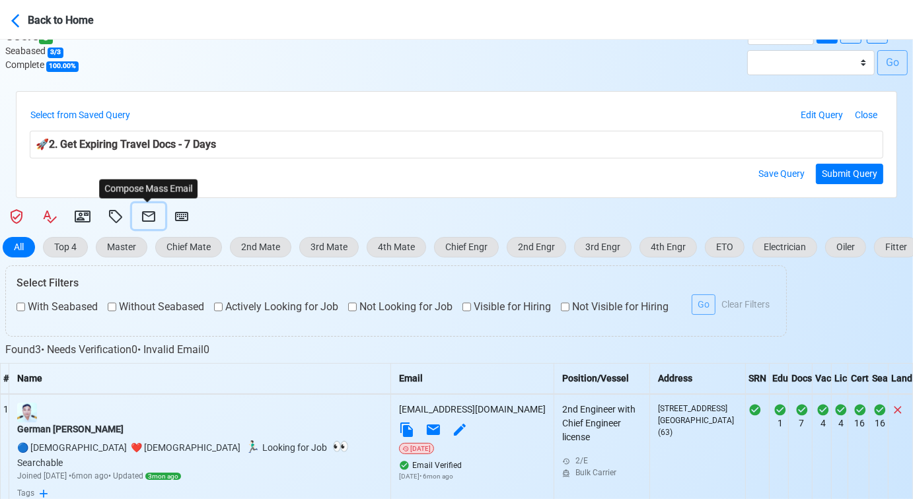
click at [148, 215] on icon at bounding box center [149, 217] width 16 height 16
select select "d-3e71907ffd064a39999872a824aaf79a"
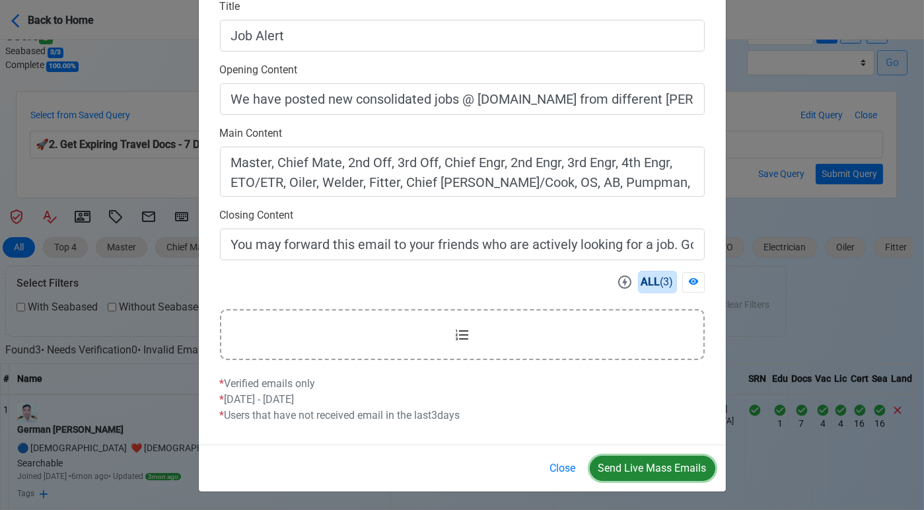
click at [637, 461] on button "Send Live Mass Emails" at bounding box center [652, 468] width 125 height 25
click at [572, 466] on button "Close" at bounding box center [562, 468] width 43 height 25
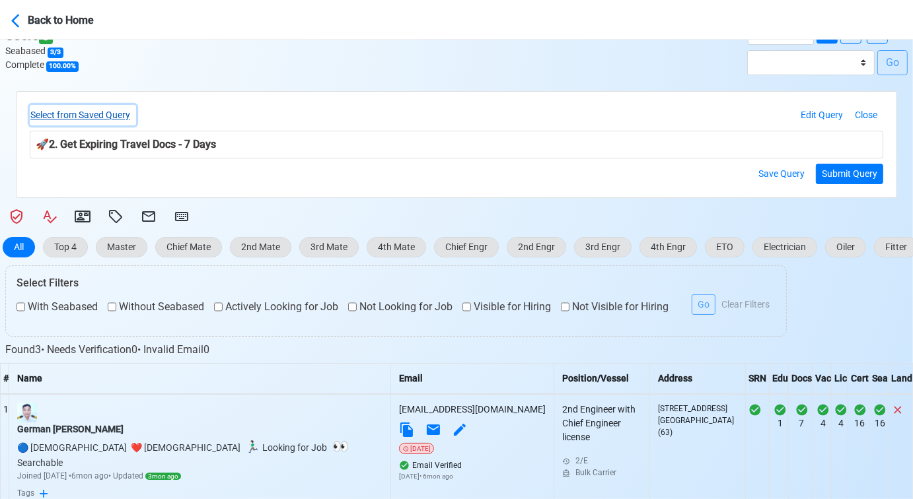
click at [120, 114] on button "Select from Saved Query" at bounding box center [83, 115] width 106 height 20
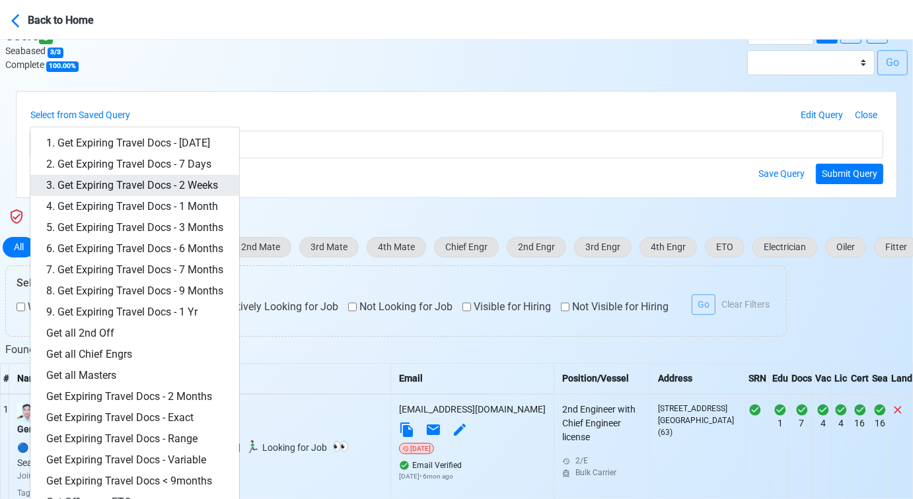
click at [160, 182] on link "3. Get Expiring Travel Docs - 2 Weeks" at bounding box center [134, 185] width 209 height 21
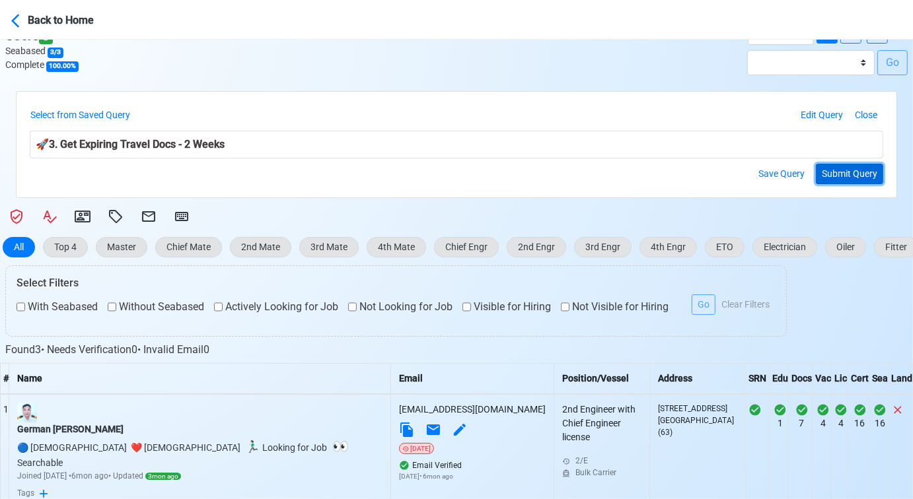
click at [855, 176] on button "Submit Query" at bounding box center [849, 174] width 67 height 20
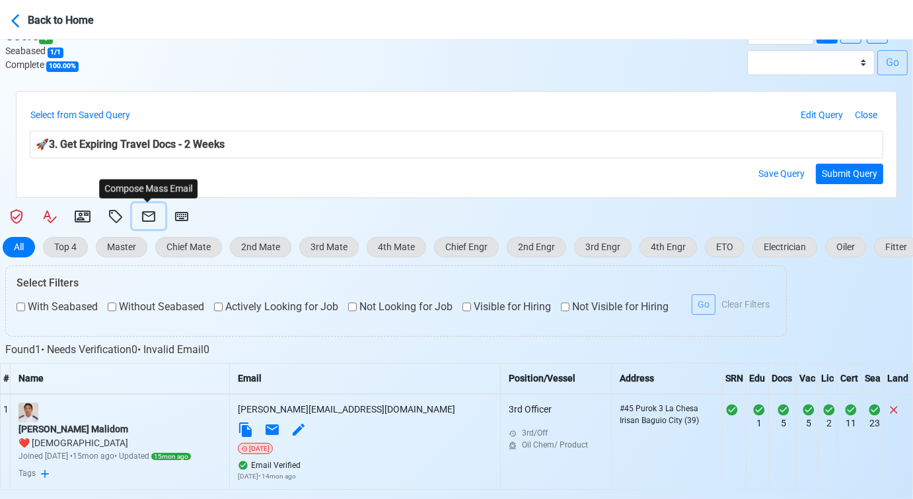
click at [148, 211] on icon at bounding box center [148, 216] width 13 height 11
select select "d-3e71907ffd064a39999872a824aaf79a"
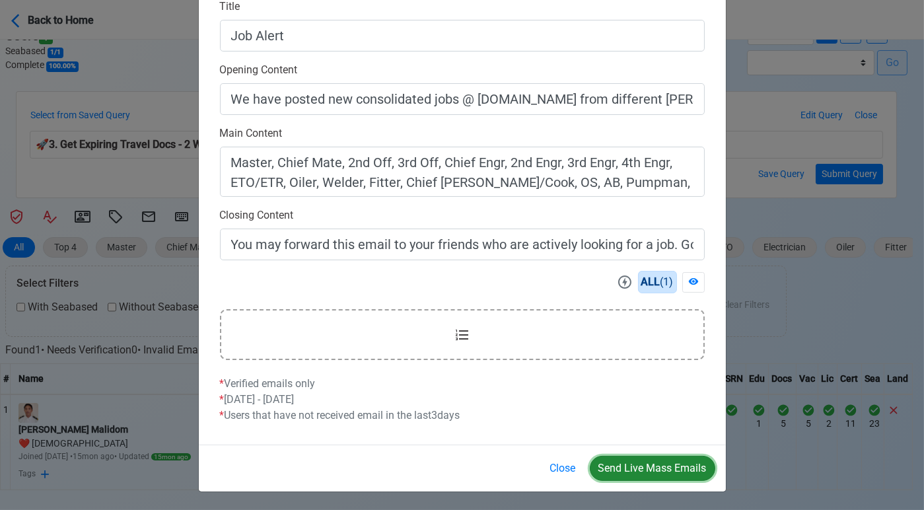
click at [629, 463] on button "Send Live Mass Emails" at bounding box center [652, 468] width 125 height 25
drag, startPoint x: 561, startPoint y: 466, endPoint x: 535, endPoint y: 460, distance: 26.4
click at [558, 466] on button "Close" at bounding box center [562, 468] width 43 height 25
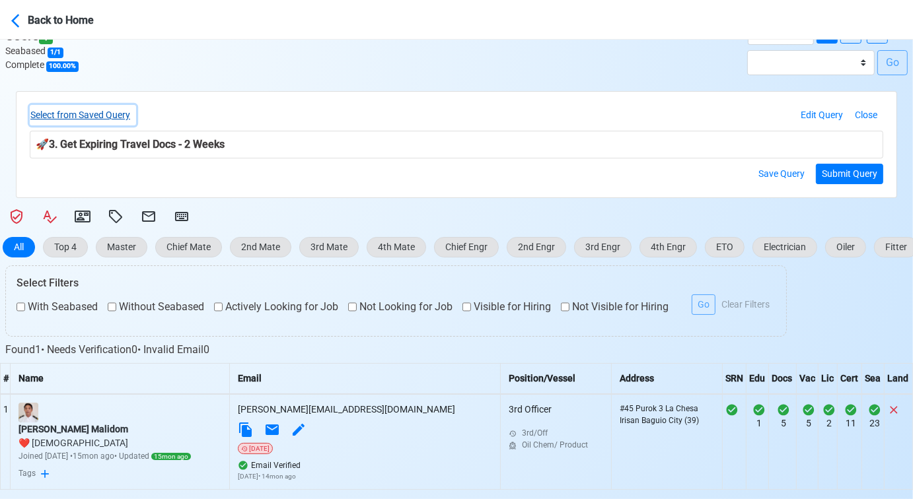
click at [114, 115] on button "Select from Saved Query" at bounding box center [83, 115] width 106 height 20
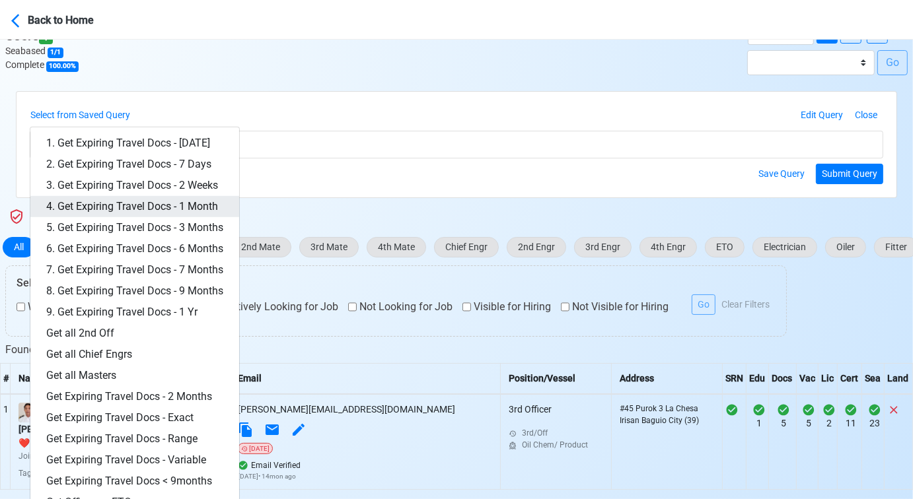
click at [166, 196] on link "4. Get Expiring Travel Docs - 1 Month" at bounding box center [134, 206] width 209 height 21
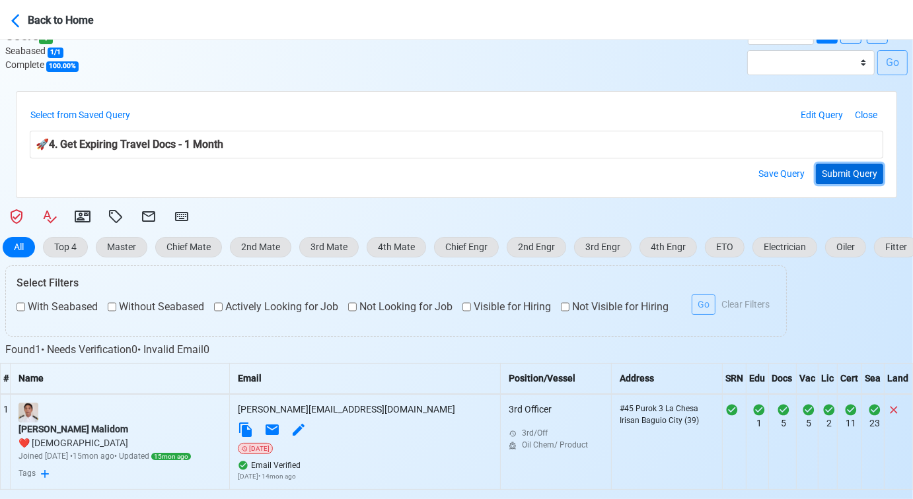
drag, startPoint x: 857, startPoint y: 173, endPoint x: 833, endPoint y: 173, distance: 23.8
click at [856, 174] on button "Submit Query" at bounding box center [849, 174] width 67 height 20
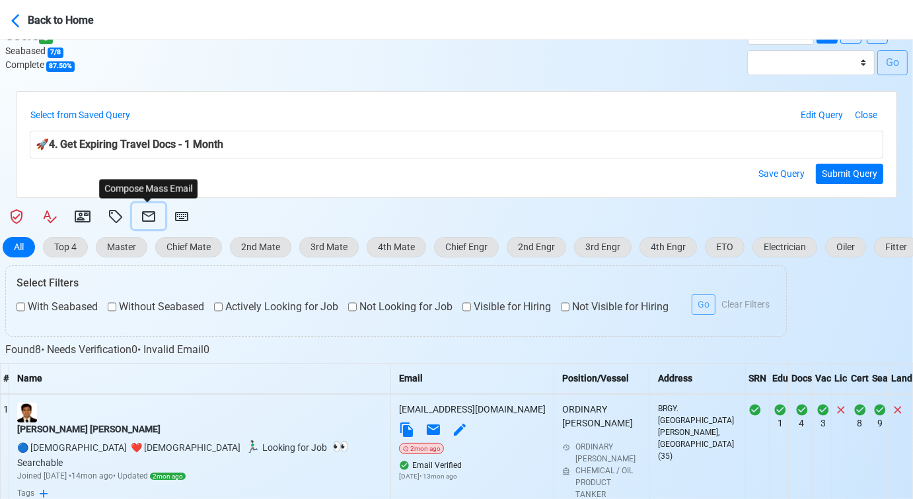
click at [150, 215] on icon at bounding box center [149, 217] width 16 height 16
select select "d-3e71907ffd064a39999872a824aaf79a"
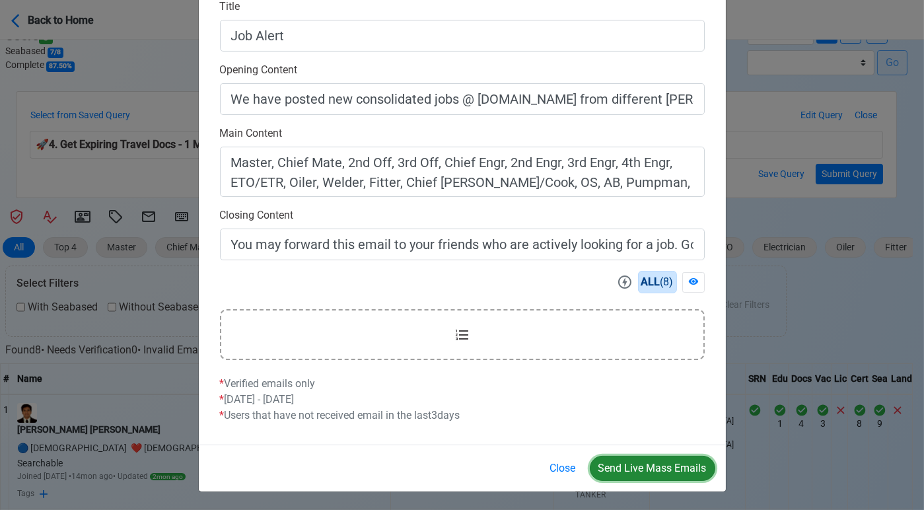
click at [640, 464] on button "Send Live Mass Emails" at bounding box center [652, 468] width 125 height 25
click at [563, 467] on button "Close" at bounding box center [562, 468] width 43 height 25
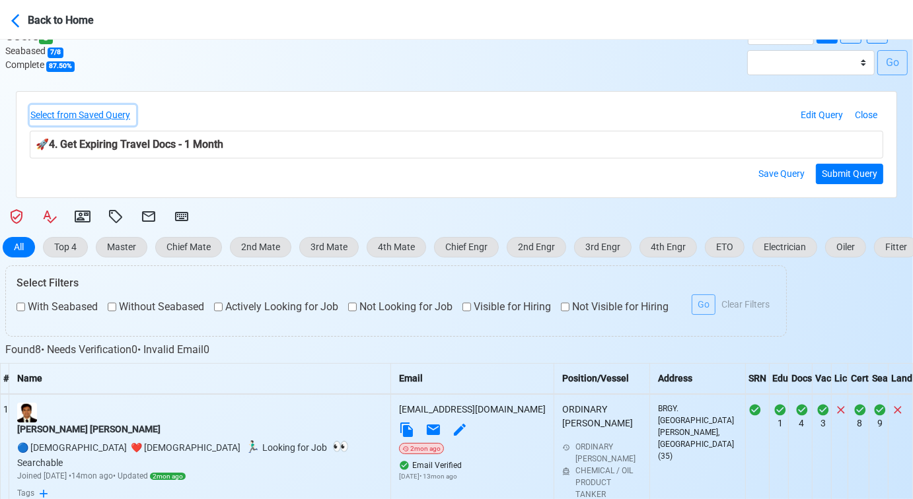
drag, startPoint x: 112, startPoint y: 115, endPoint x: 123, endPoint y: 143, distance: 30.5
click at [112, 115] on button "Select from Saved Query" at bounding box center [83, 115] width 106 height 20
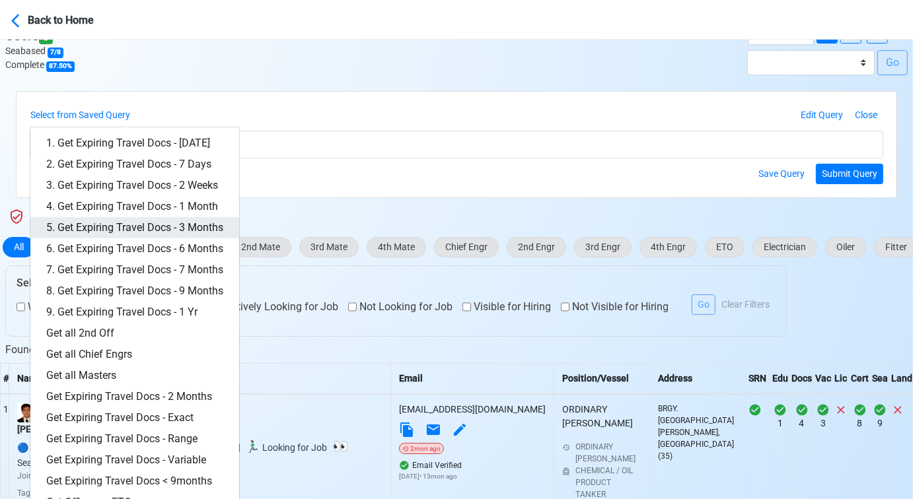
click at [184, 231] on link "5. Get Expiring Travel Docs - 3 Months" at bounding box center [134, 227] width 209 height 21
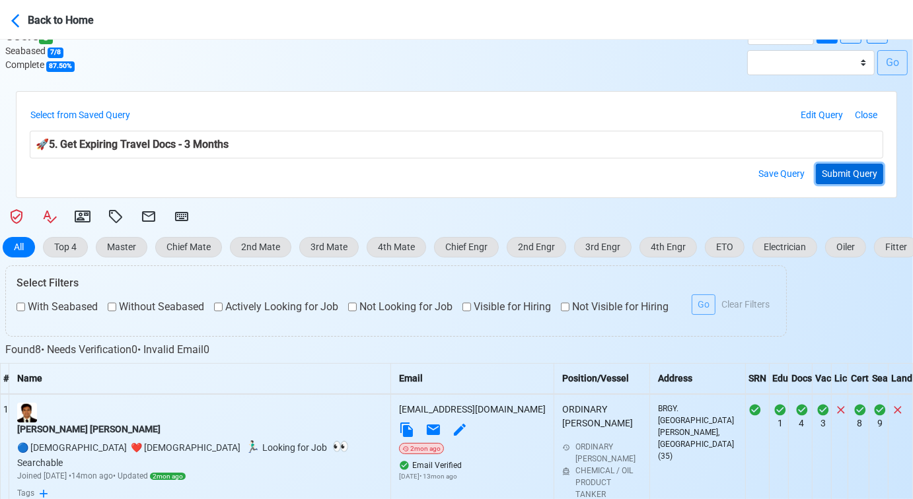
click at [853, 164] on button "Submit Query" at bounding box center [849, 174] width 67 height 20
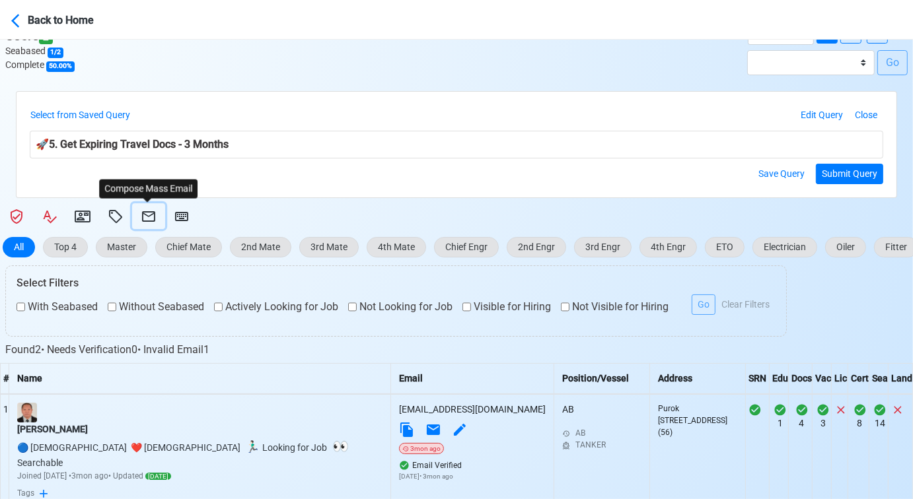
click at [150, 219] on icon at bounding box center [149, 217] width 16 height 16
select select "d-3e71907ffd064a39999872a824aaf79a"
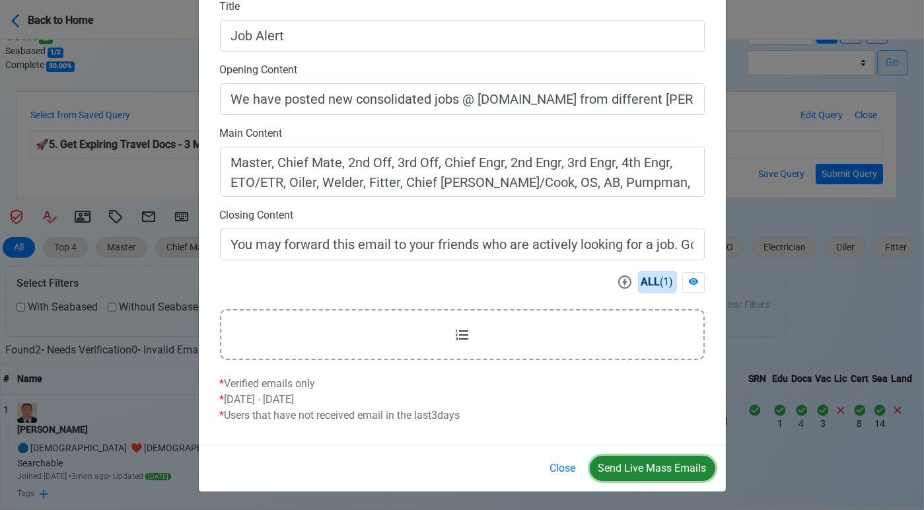
click at [629, 461] on button "Send Live Mass Emails" at bounding box center [652, 468] width 125 height 25
click at [559, 466] on button "Close" at bounding box center [562, 468] width 43 height 25
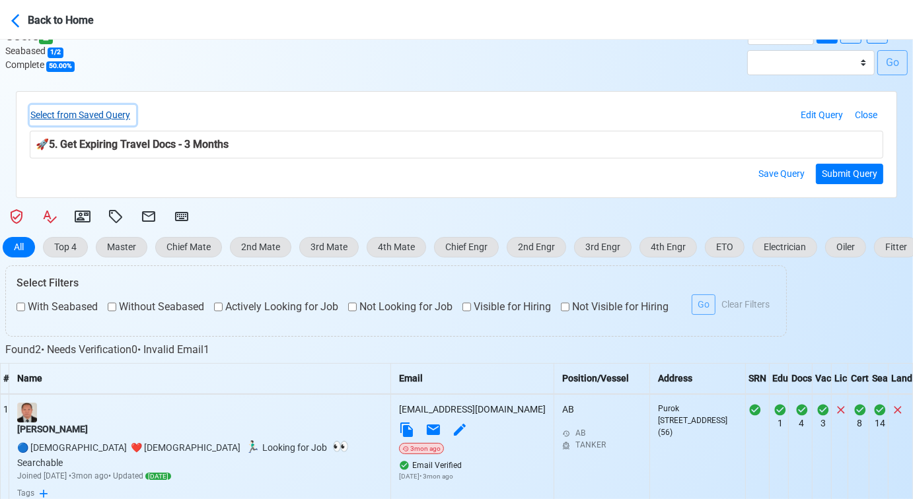
click at [106, 106] on button "Select from Saved Query" at bounding box center [83, 115] width 106 height 20
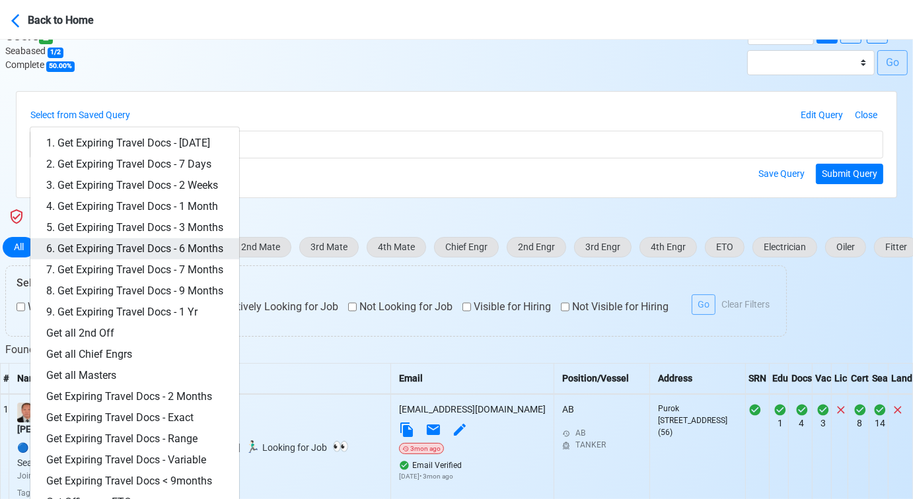
click at [174, 246] on link "6. Get Expiring Travel Docs - 6 Months" at bounding box center [134, 248] width 209 height 21
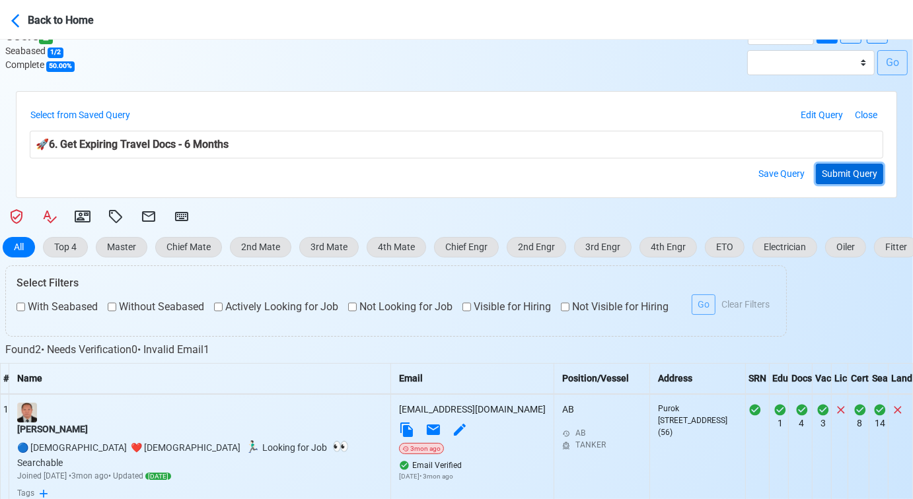
click at [837, 172] on button "Submit Query" at bounding box center [849, 174] width 67 height 20
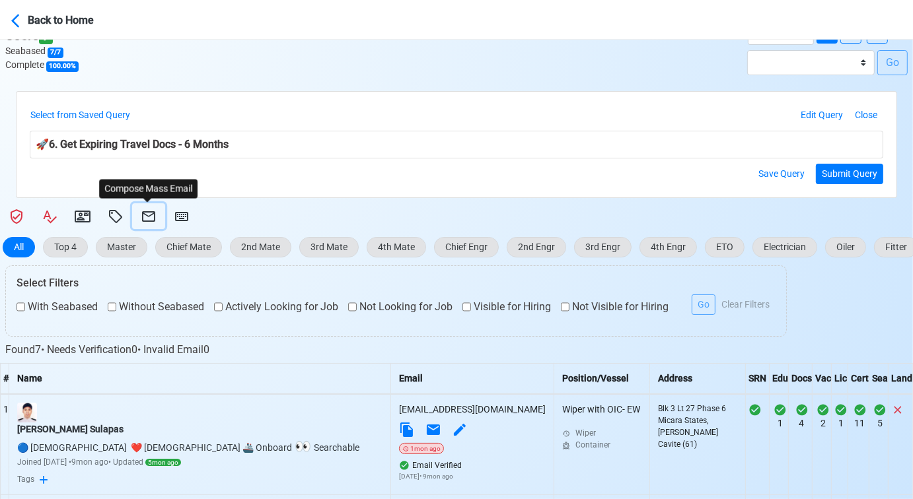
click at [146, 211] on icon at bounding box center [148, 216] width 13 height 11
select select "d-3e71907ffd064a39999872a824aaf79a"
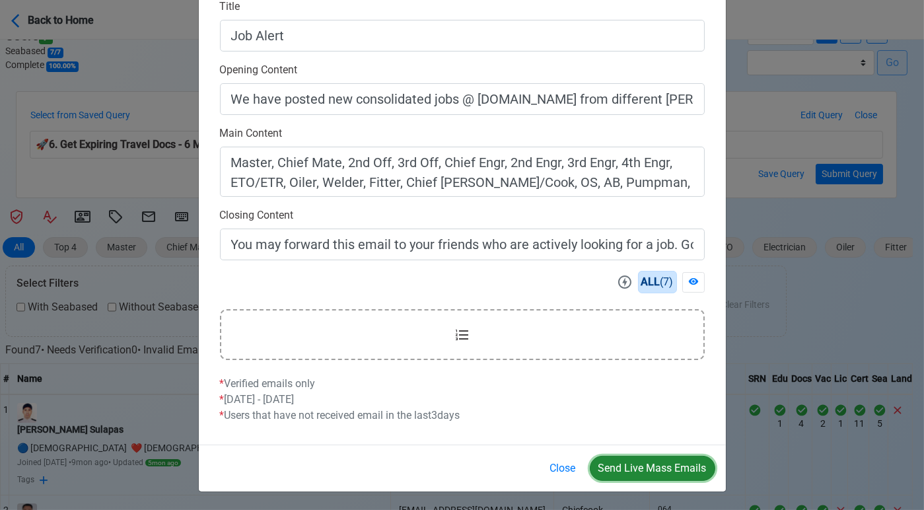
click at [655, 465] on button "Send Live Mass Emails" at bounding box center [652, 468] width 125 height 25
click at [564, 464] on button "Close" at bounding box center [562, 468] width 43 height 25
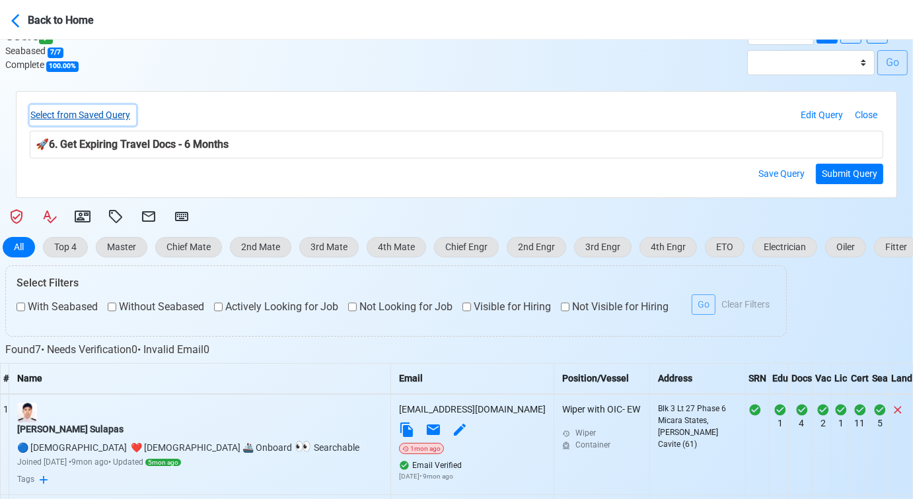
click at [76, 112] on button "Select from Saved Query" at bounding box center [83, 115] width 106 height 20
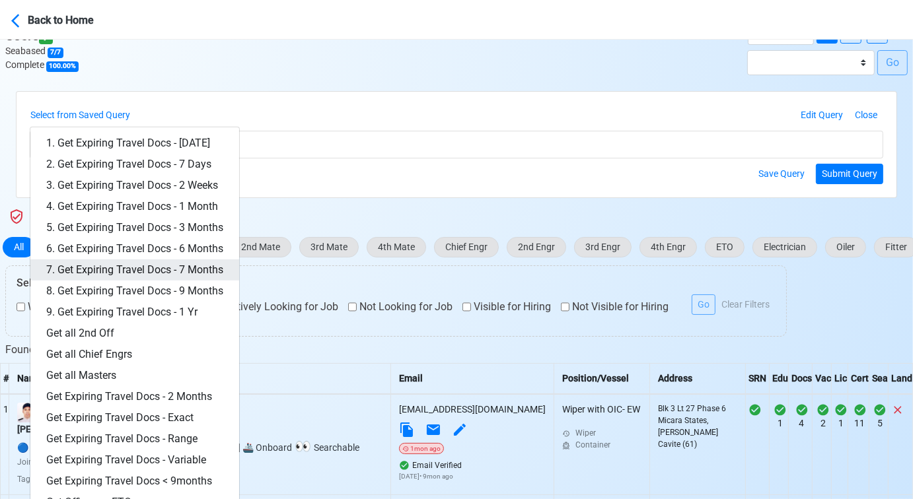
click at [179, 263] on link "7. Get Expiring Travel Docs - 7 Months" at bounding box center [134, 270] width 209 height 21
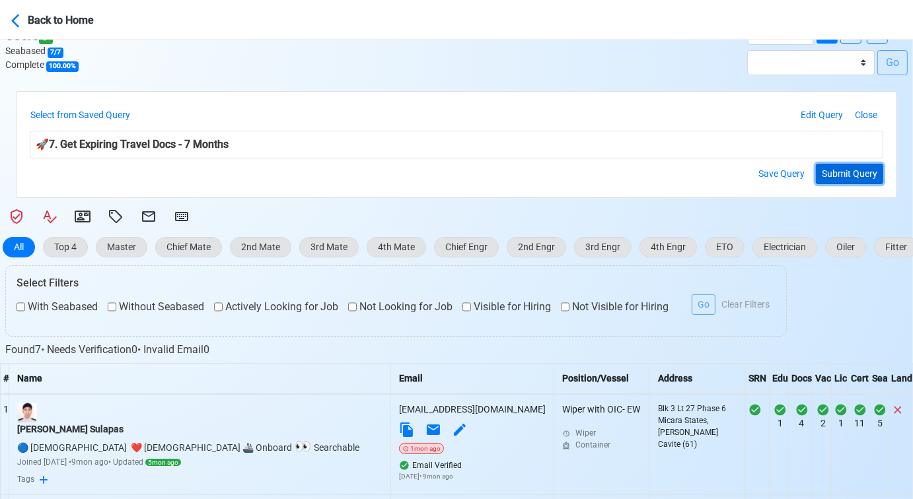
click at [862, 172] on button "Submit Query" at bounding box center [849, 174] width 67 height 20
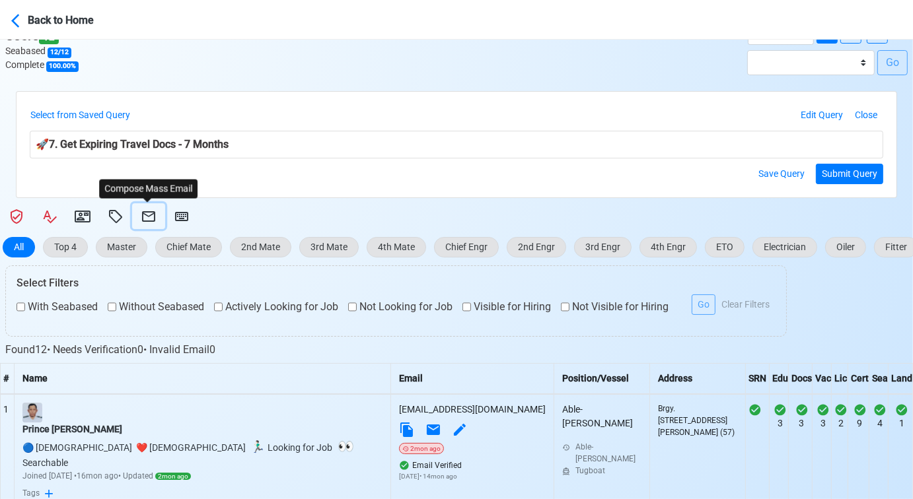
click at [145, 215] on icon at bounding box center [149, 217] width 16 height 16
select select "d-3e71907ffd064a39999872a824aaf79a"
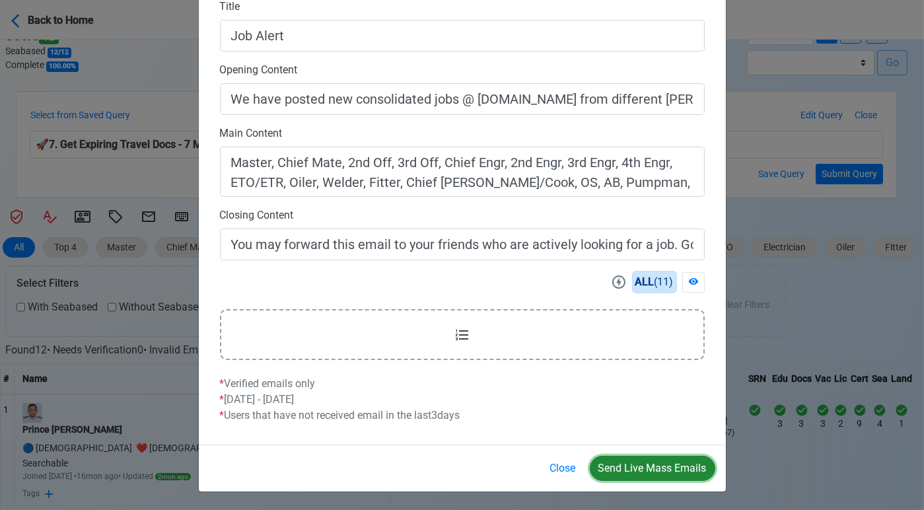
click at [641, 467] on button "Send Live Mass Emails" at bounding box center [652, 468] width 125 height 25
click at [565, 467] on button "Close" at bounding box center [562, 468] width 43 height 25
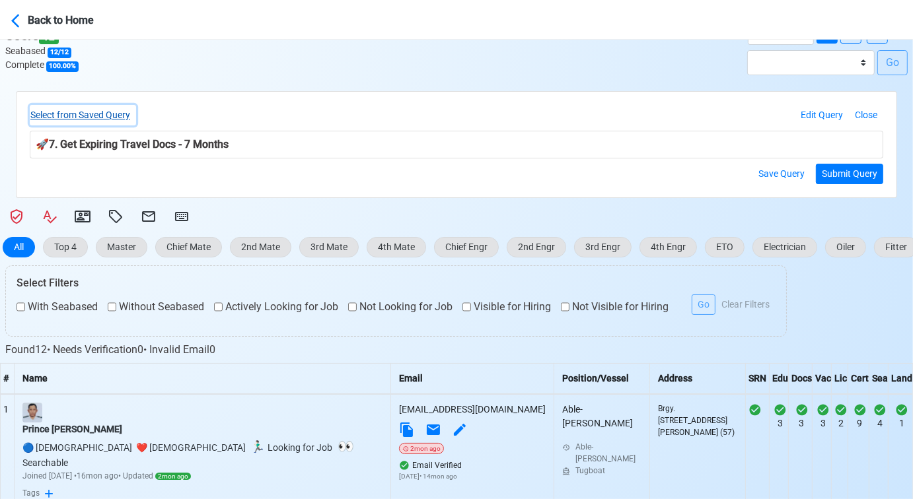
click at [94, 111] on button "Select from Saved Query" at bounding box center [83, 115] width 106 height 20
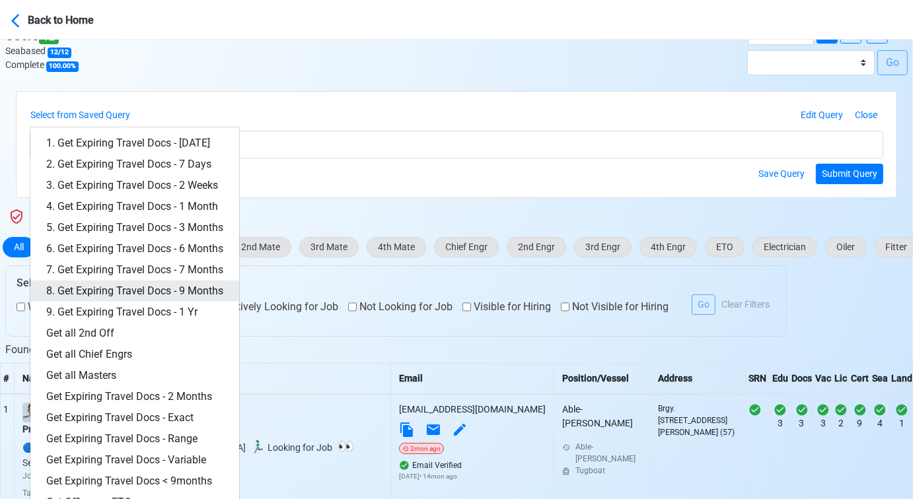
click at [174, 283] on link "8. Get Expiring Travel Docs - 9 Months" at bounding box center [134, 291] width 209 height 21
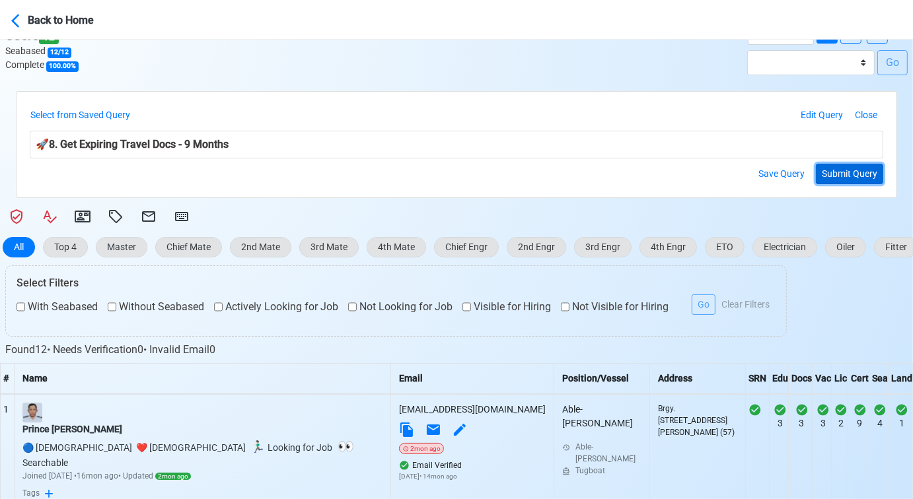
click at [866, 170] on button "Submit Query" at bounding box center [849, 174] width 67 height 20
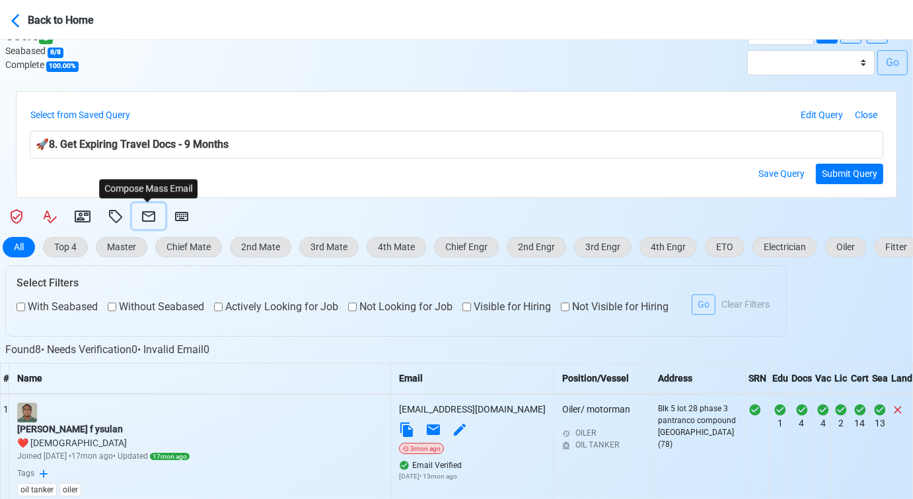
click at [150, 215] on icon at bounding box center [148, 216] width 13 height 11
select select "d-3e71907ffd064a39999872a824aaf79a"
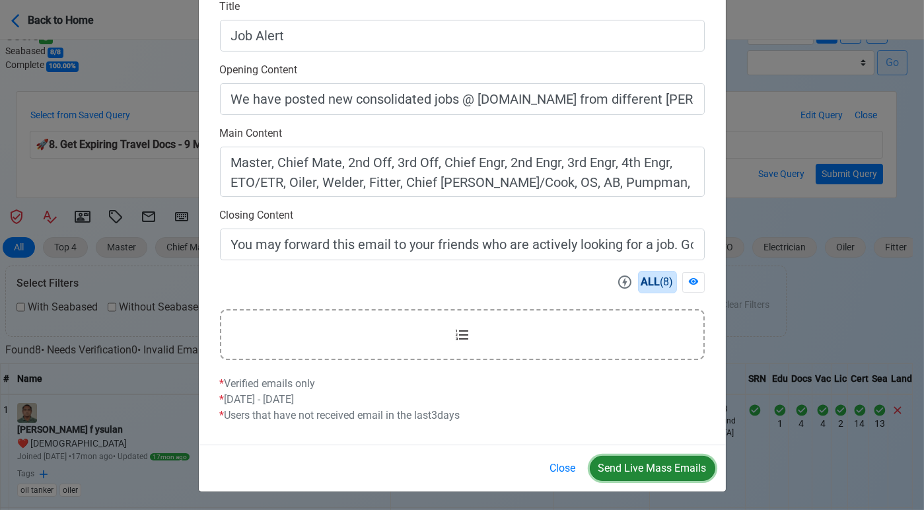
click at [651, 462] on button "Send Live Mass Emails" at bounding box center [652, 468] width 125 height 25
click at [555, 464] on button "Close" at bounding box center [562, 468] width 43 height 25
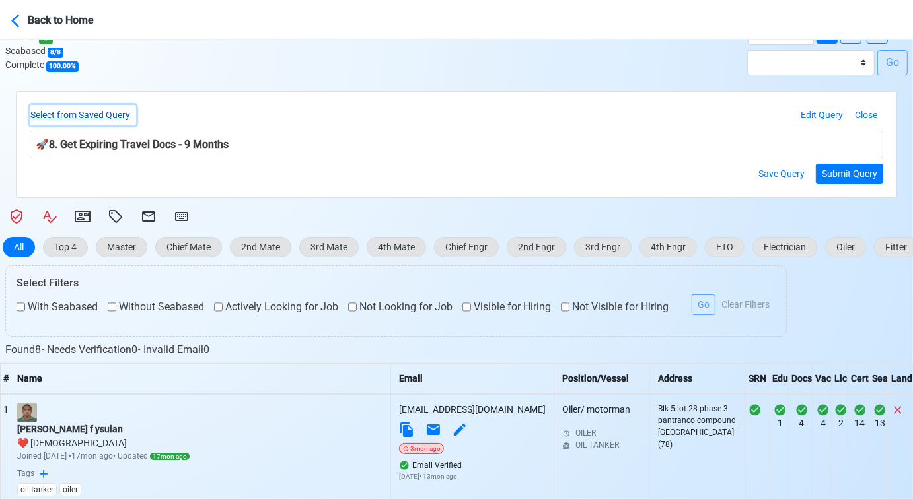
click at [106, 114] on button "Select from Saved Query" at bounding box center [83, 115] width 106 height 20
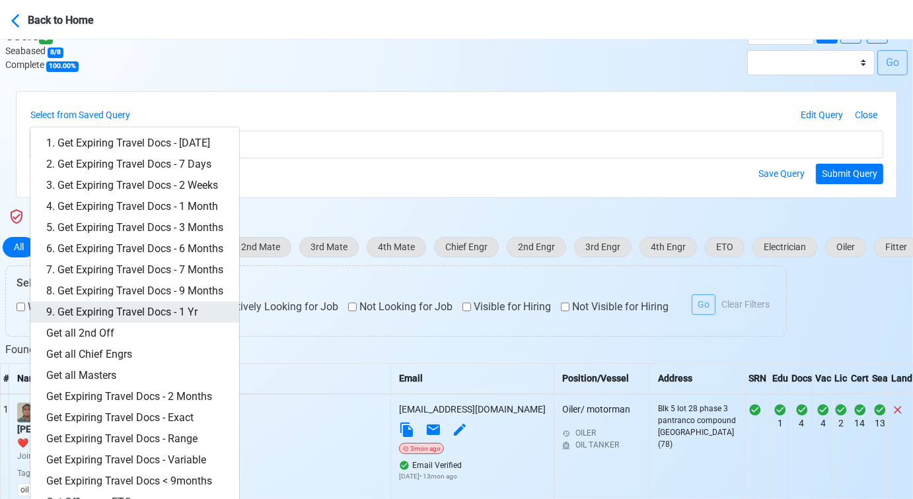
click at [182, 314] on link "9. Get Expiring Travel Docs - 1 Yr" at bounding box center [134, 312] width 209 height 21
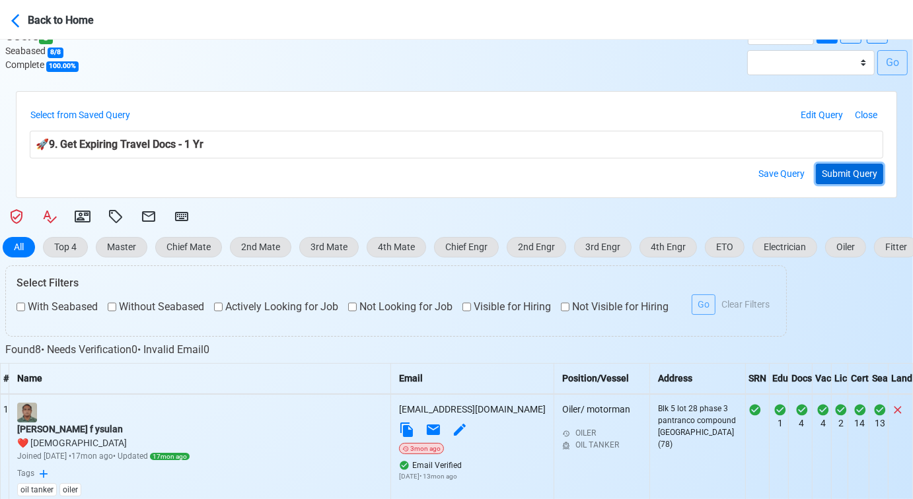
click at [848, 174] on button "Submit Query" at bounding box center [849, 174] width 67 height 20
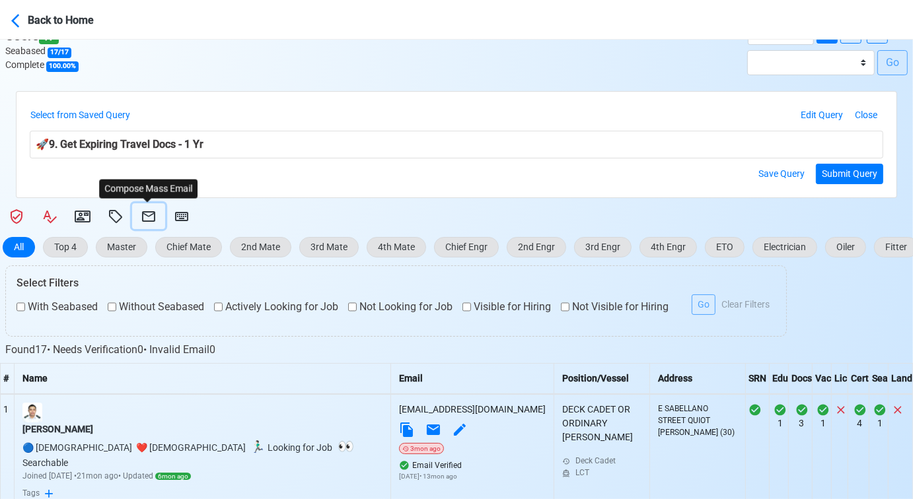
click at [145, 210] on icon at bounding box center [149, 217] width 16 height 16
select select "d-3e71907ffd064a39999872a824aaf79a"
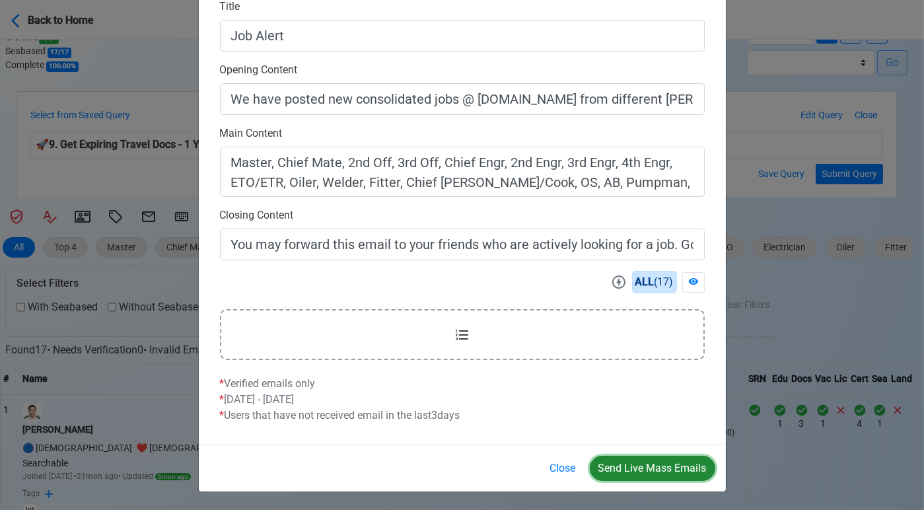
drag, startPoint x: 635, startPoint y: 465, endPoint x: 631, endPoint y: 455, distance: 10.4
click at [634, 465] on button "Send Live Mass Emails" at bounding box center [652, 468] width 125 height 25
click at [563, 464] on button "Close" at bounding box center [562, 468] width 43 height 25
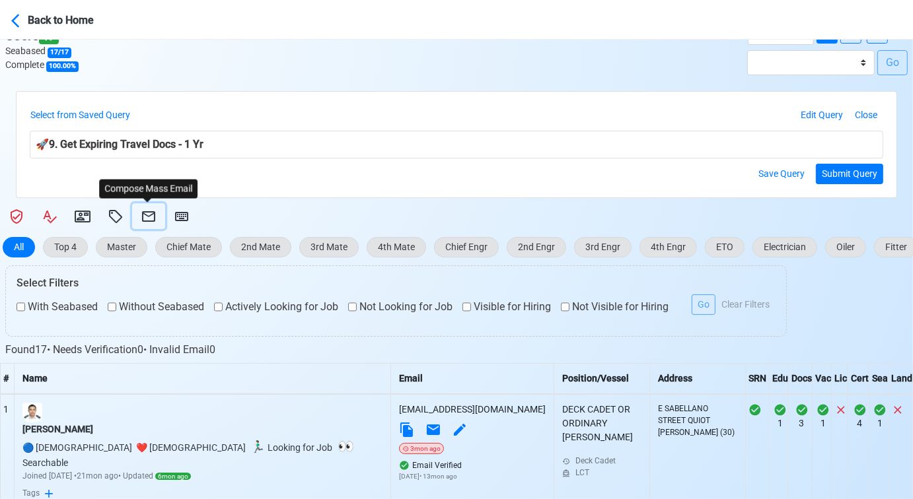
click at [146, 221] on icon at bounding box center [149, 217] width 16 height 16
select select "d-3e71907ffd064a39999872a824aaf79a"
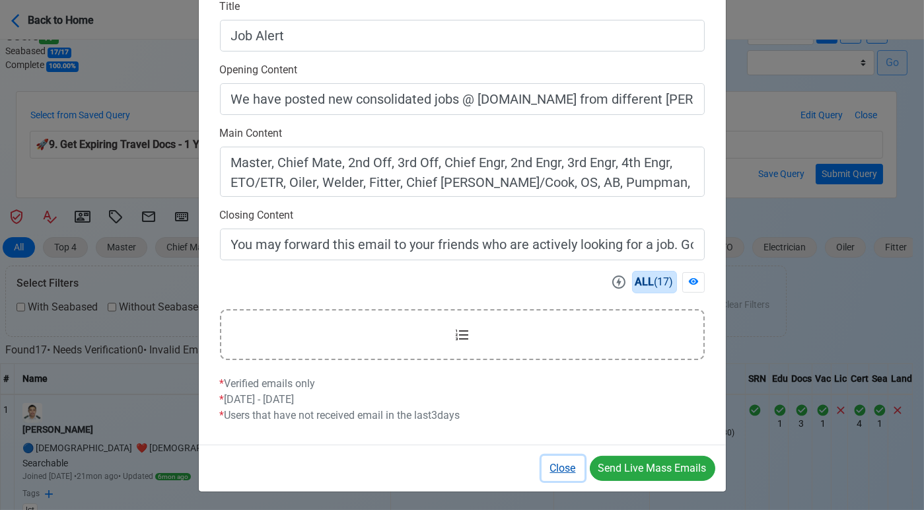
click at [558, 464] on button "Close" at bounding box center [562, 468] width 43 height 25
